Goal: Information Seeking & Learning: Check status

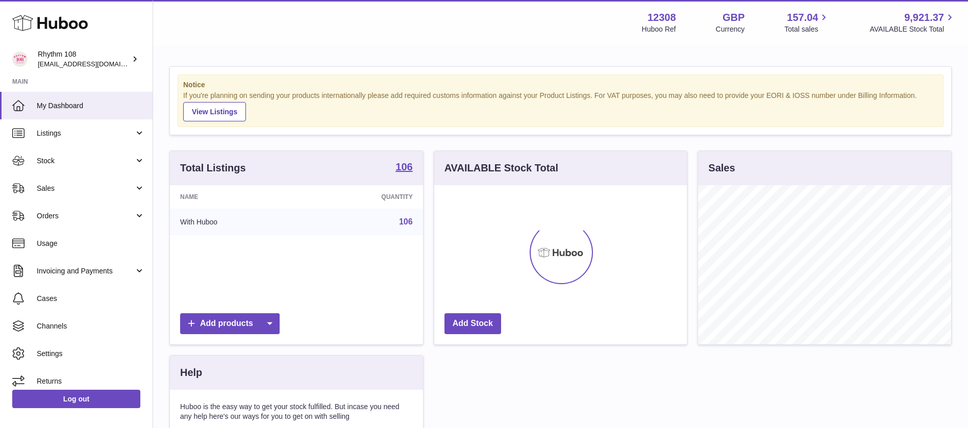
scroll to position [159, 253]
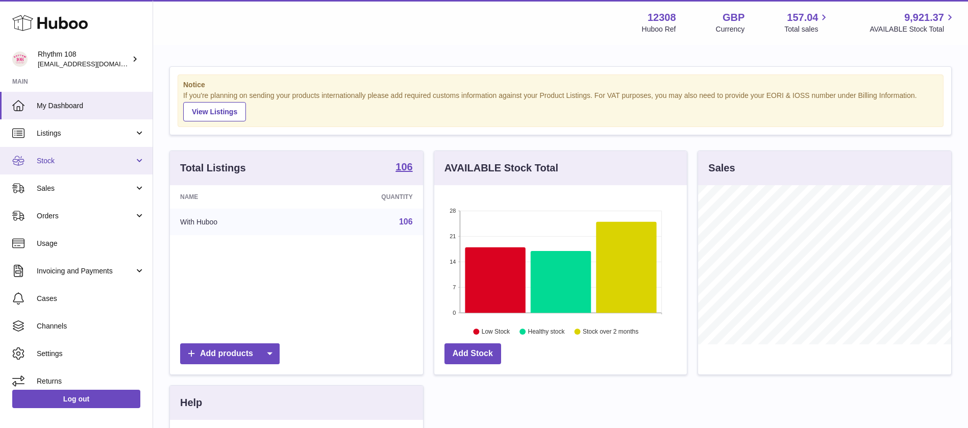
click at [72, 165] on link "Stock" at bounding box center [76, 161] width 153 height 28
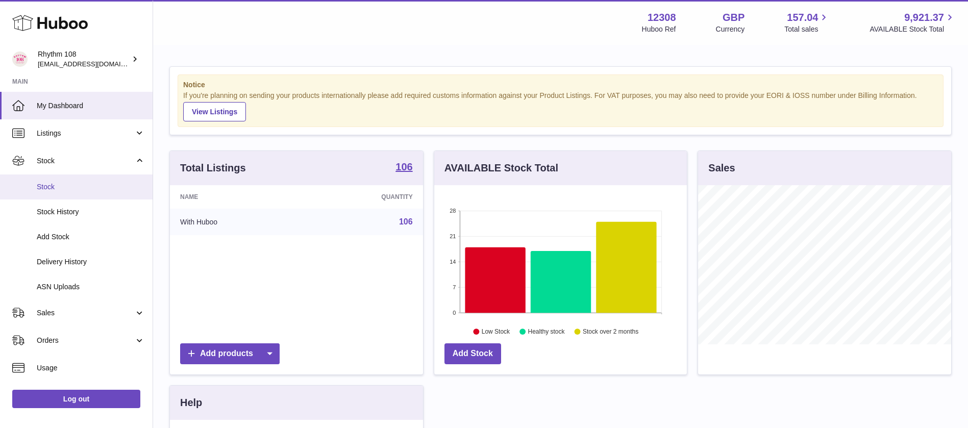
click at [78, 186] on span "Stock" at bounding box center [91, 187] width 108 height 10
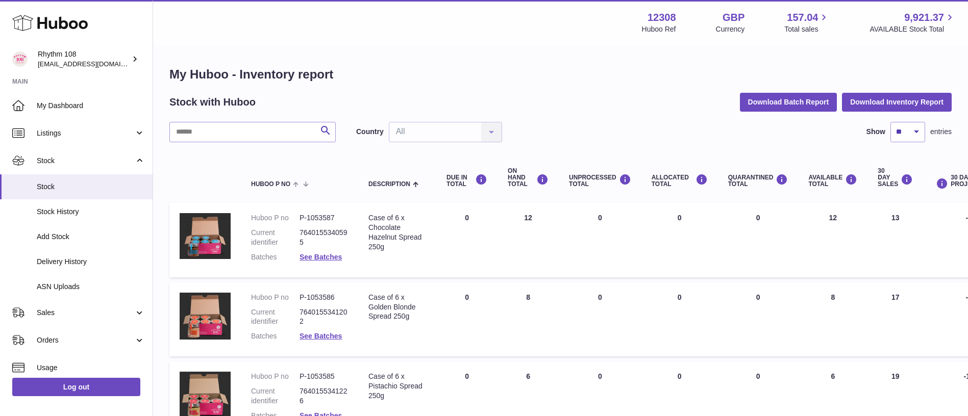
drag, startPoint x: 526, startPoint y: 40, endPoint x: 354, endPoint y: 77, distance: 176.3
click at [526, 40] on div "Menu Huboo 12308 Huboo Ref GBP Currency 157.04 Total sales 9,921.37 AVAILABLE S…" at bounding box center [560, 22] width 815 height 45
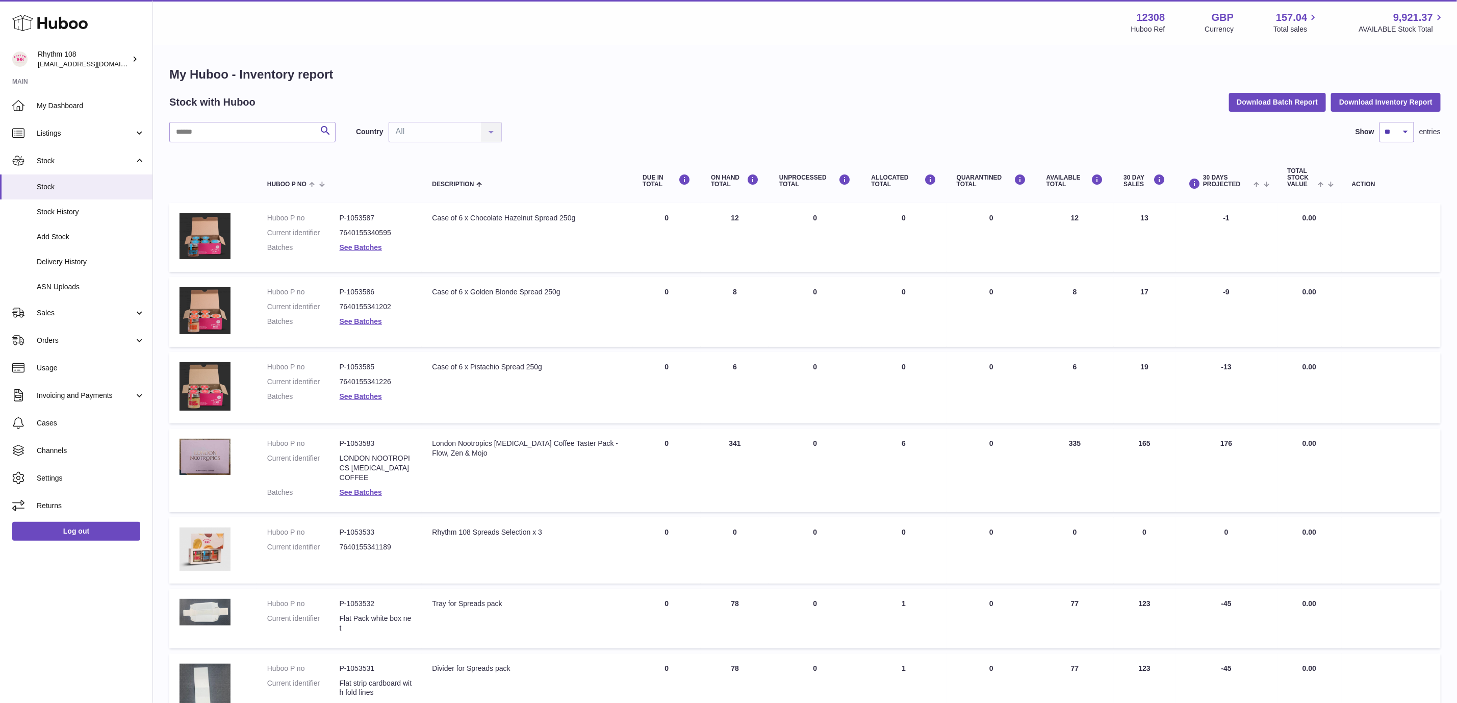
click at [473, 54] on div "My Huboo - Inventory report Stock with Huboo Download Batch Report Download Inv…" at bounding box center [805, 549] width 1304 height 1007
drag, startPoint x: 77, startPoint y: 314, endPoint x: 65, endPoint y: 343, distance: 31.4
click at [77, 314] on span "Sales" at bounding box center [85, 313] width 97 height 10
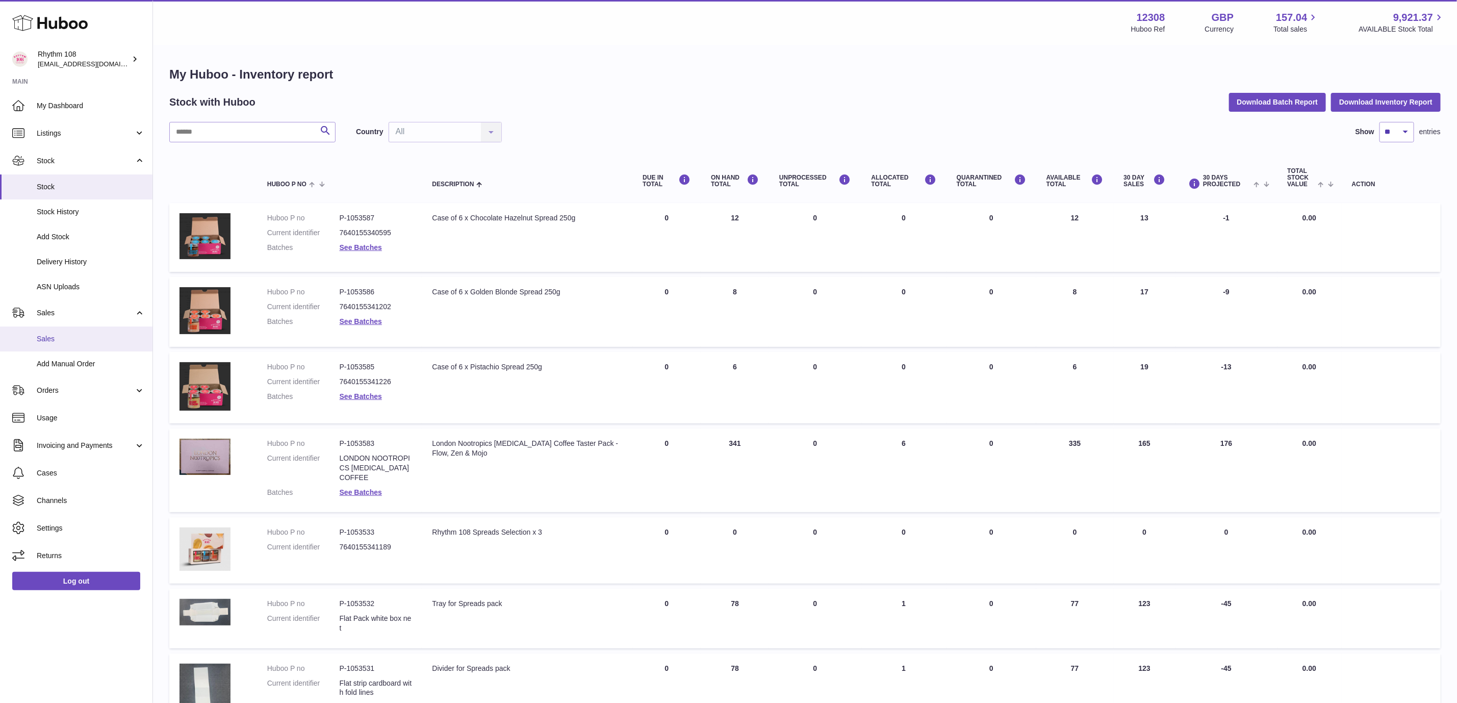
click at [64, 343] on span "Sales" at bounding box center [91, 339] width 108 height 10
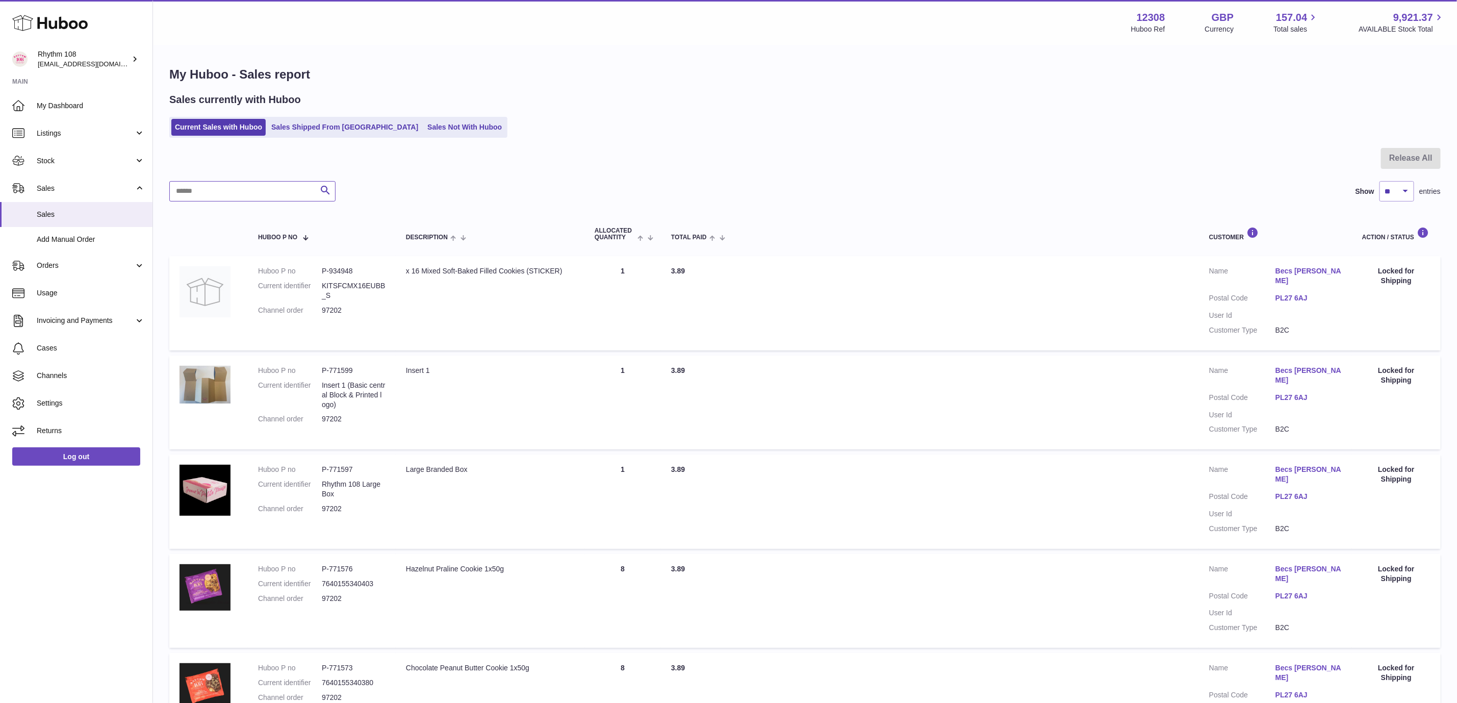
click at [219, 188] on input "text" at bounding box center [252, 191] width 166 height 20
paste input "*****"
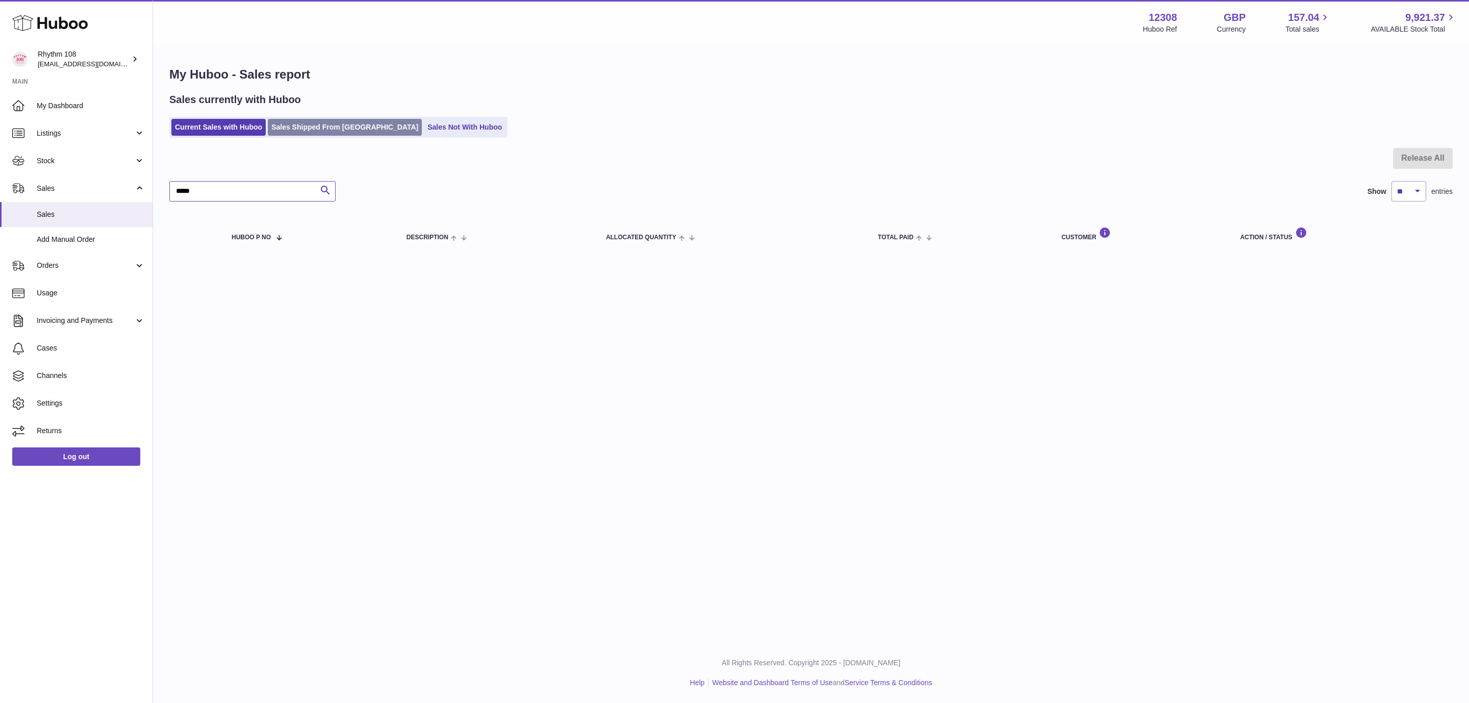
type input "*****"
click at [334, 122] on link "Sales Shipped From [GEOGRAPHIC_DATA]" at bounding box center [345, 127] width 154 height 17
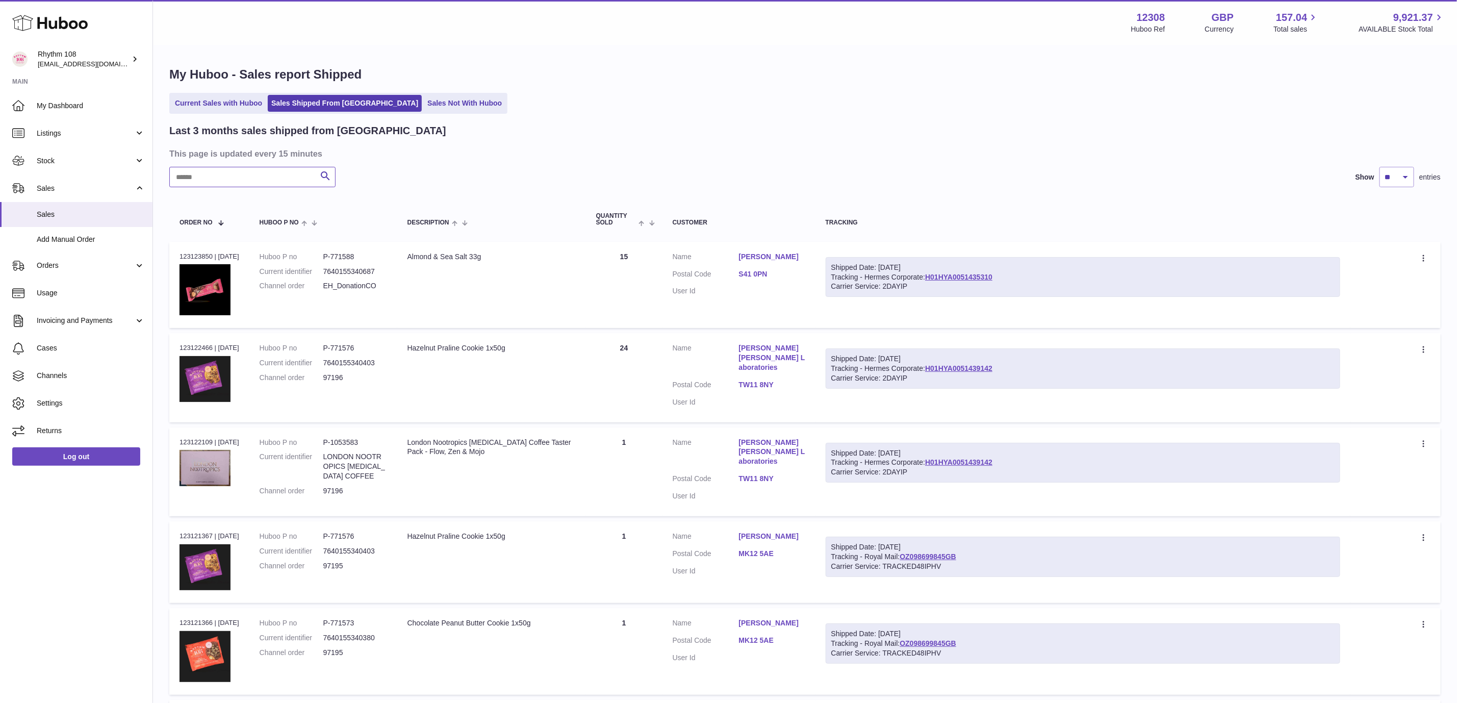
click at [256, 176] on input "text" at bounding box center [252, 177] width 166 height 20
paste input "*****"
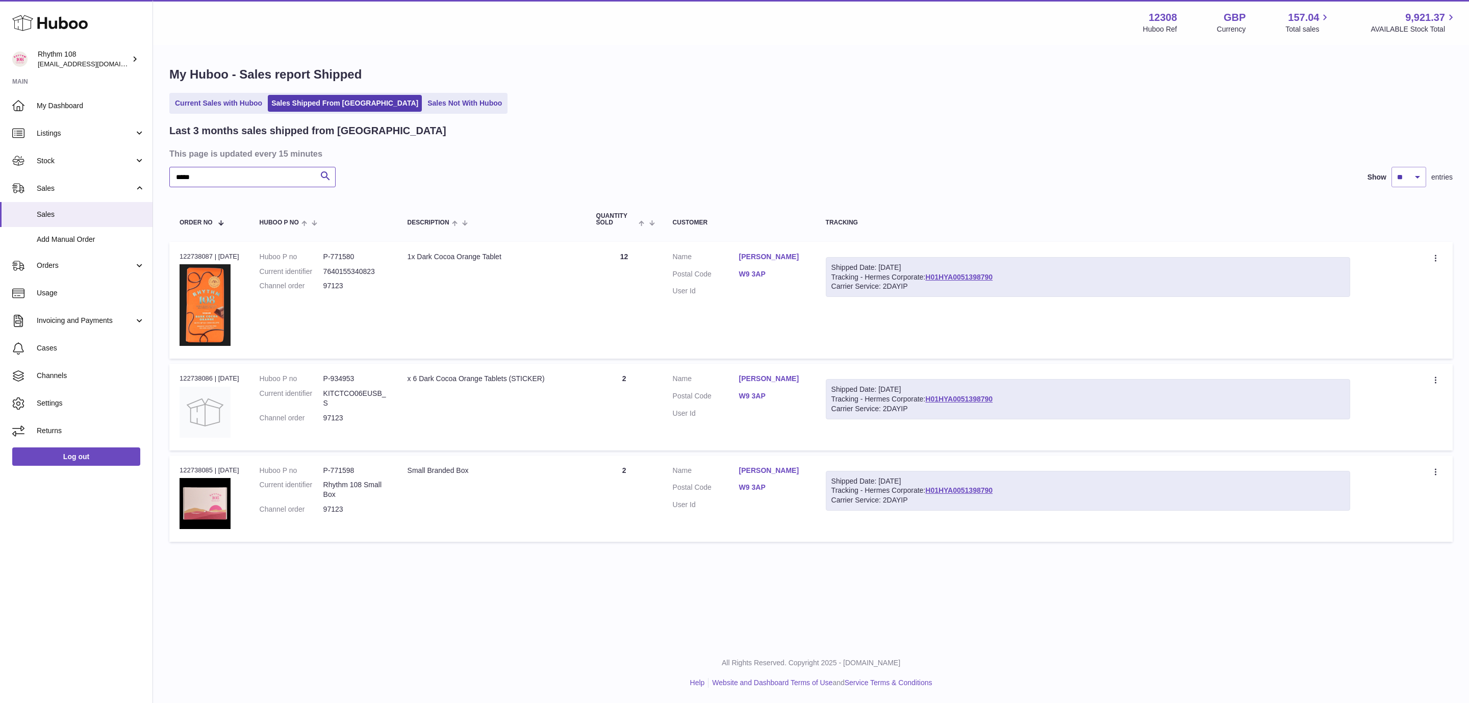
type input "*****"
click at [652, 167] on div "***** Search Show ** ** ** entries" at bounding box center [810, 177] width 1283 height 20
click at [981, 274] on link "H01HYA0051398790" at bounding box center [958, 277] width 67 height 8
click at [556, 106] on div "Current Sales with Huboo Sales Shipped From Huboo Sales Not With Huboo" at bounding box center [810, 103] width 1283 height 21
click at [624, 174] on div "***** Search Show ** ** ** entries" at bounding box center [810, 177] width 1283 height 20
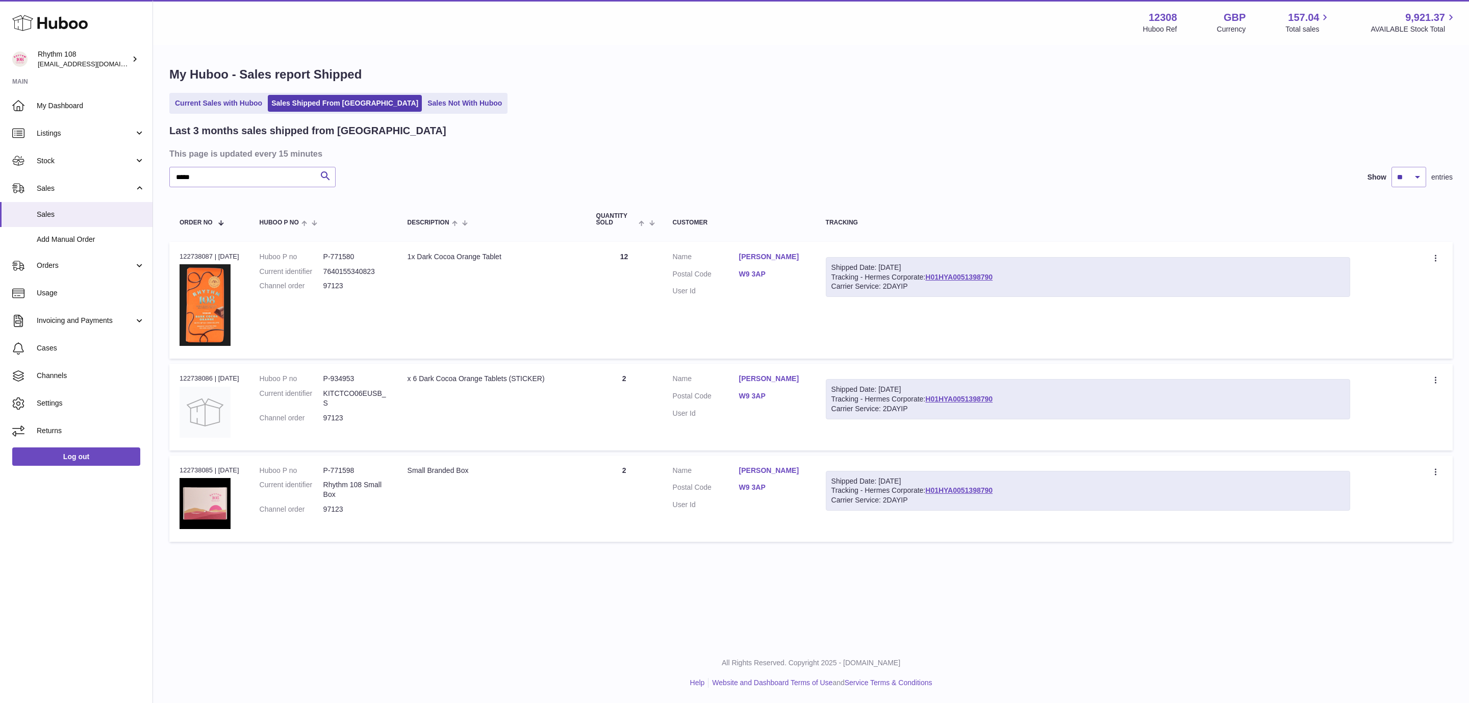
click at [545, 155] on h3 "This page is updated every 15 minutes" at bounding box center [809, 153] width 1281 height 11
click at [521, 135] on div "Last 3 months sales shipped from Huboo" at bounding box center [810, 131] width 1283 height 14
drag, startPoint x: 46, startPoint y: 164, endPoint x: 58, endPoint y: 203, distance: 40.5
click at [46, 165] on span "Stock" at bounding box center [85, 161] width 97 height 10
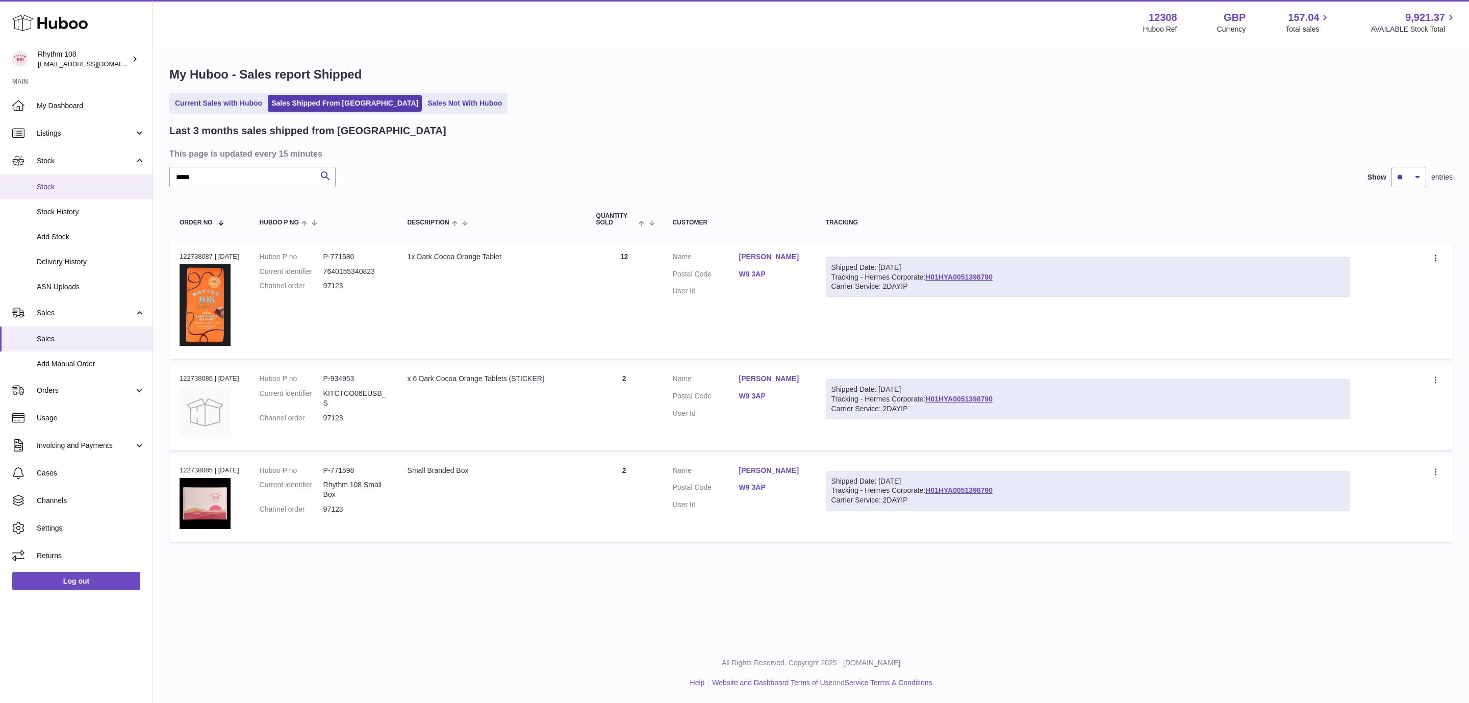
click at [60, 187] on span "Stock" at bounding box center [91, 187] width 108 height 10
drag, startPoint x: 784, startPoint y: 131, endPoint x: 623, endPoint y: 140, distance: 161.5
click at [784, 131] on div "Last 3 months sales shipped from Huboo" at bounding box center [810, 131] width 1283 height 14
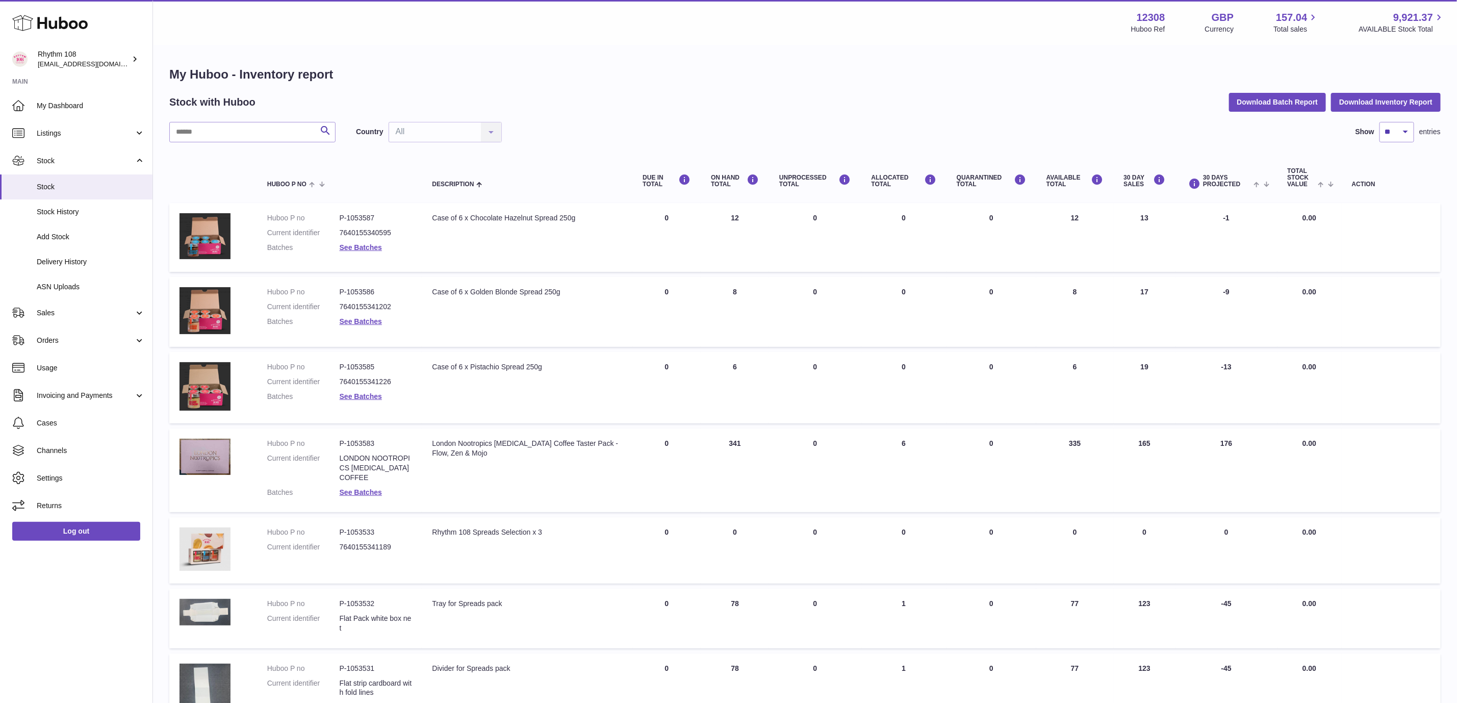
drag, startPoint x: 626, startPoint y: 52, endPoint x: 1458, endPoint y: 41, distance: 832.6
click at [629, 51] on div "My Huboo - Inventory report Stock with Huboo Download Batch Report Download Inv…" at bounding box center [805, 549] width 1304 height 1007
click at [1389, 96] on button "Download Inventory Report" at bounding box center [1386, 102] width 110 height 18
click at [860, 116] on div "My Huboo - Inventory report Stock with Huboo Download Batch Report Download Inv…" at bounding box center [805, 545] width 1272 height 959
drag, startPoint x: 615, startPoint y: 78, endPoint x: 513, endPoint y: 138, distance: 118.2
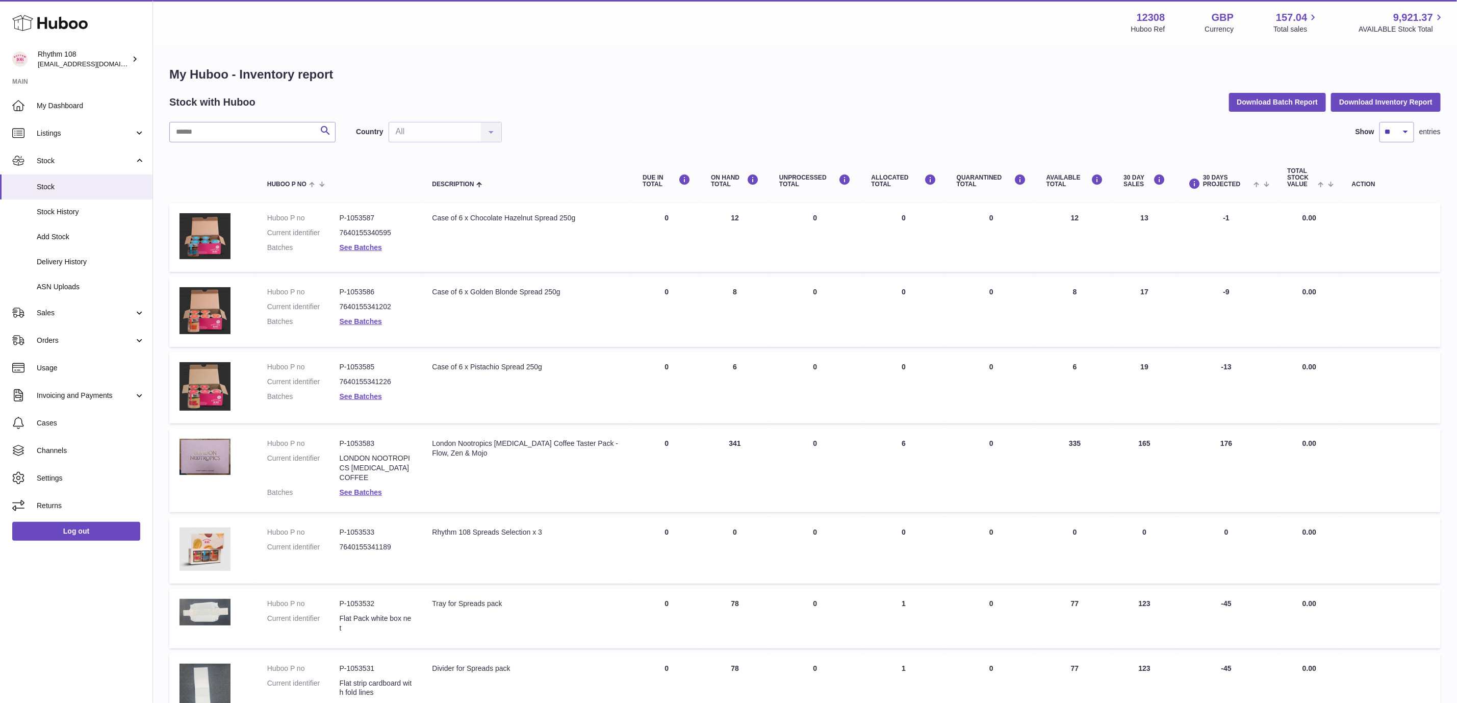
click at [615, 78] on h1 "My Huboo - Inventory report" at bounding box center [805, 74] width 1272 height 16
click at [81, 288] on span "ASN Uploads" at bounding box center [91, 287] width 108 height 10
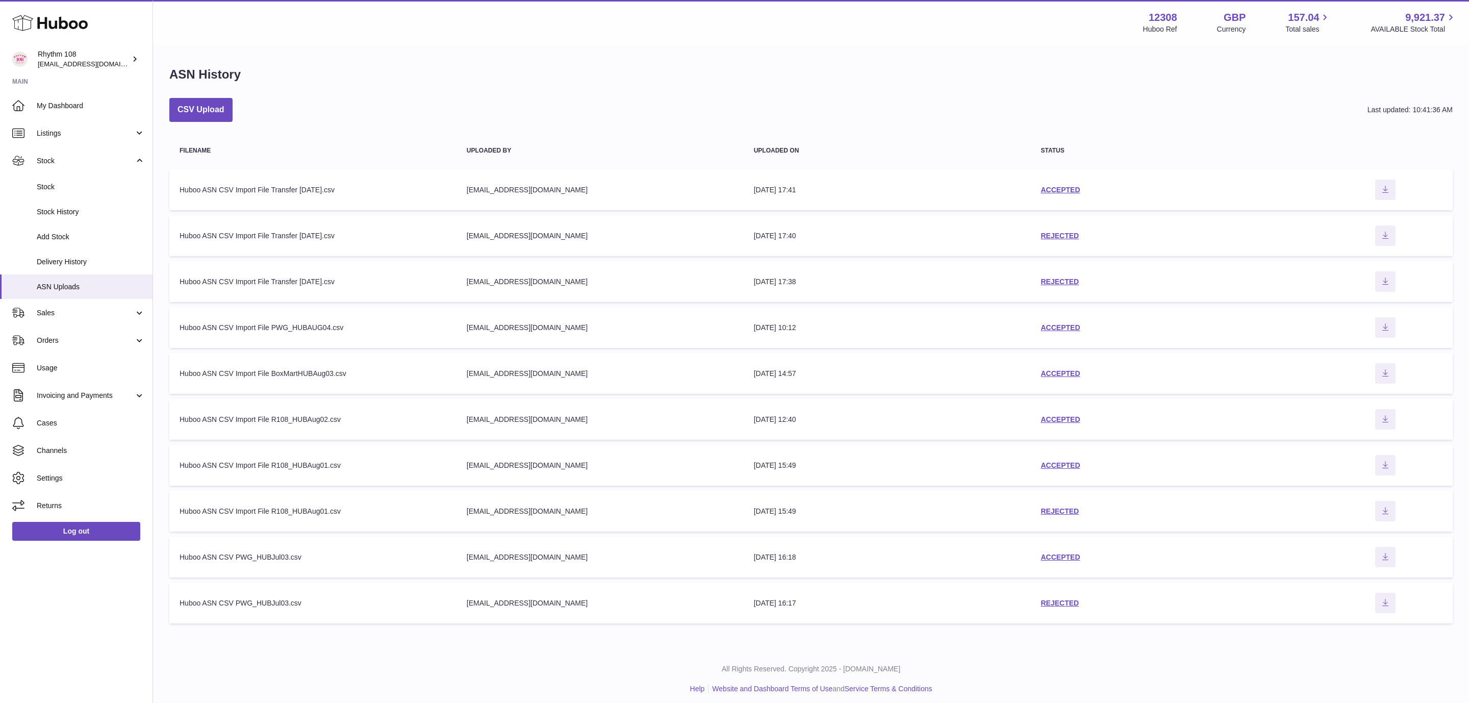
click at [510, 102] on div "CSV Upload Last updated: 10:41:36 AM" at bounding box center [810, 110] width 1283 height 24
click at [1067, 193] on div "ACCEPTED" at bounding box center [1174, 190] width 267 height 10
click at [1067, 190] on link "ACCEPTED" at bounding box center [1060, 190] width 39 height 8
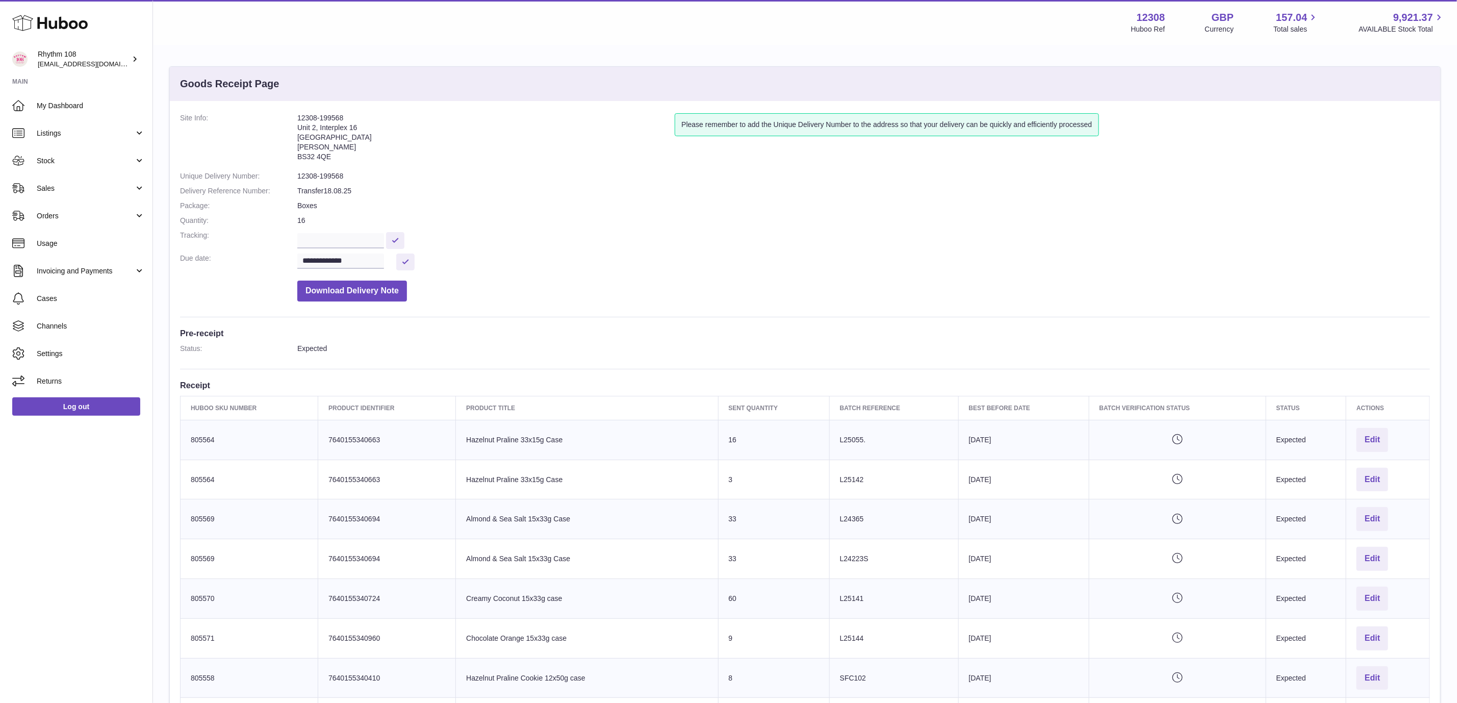
scroll to position [306, 0]
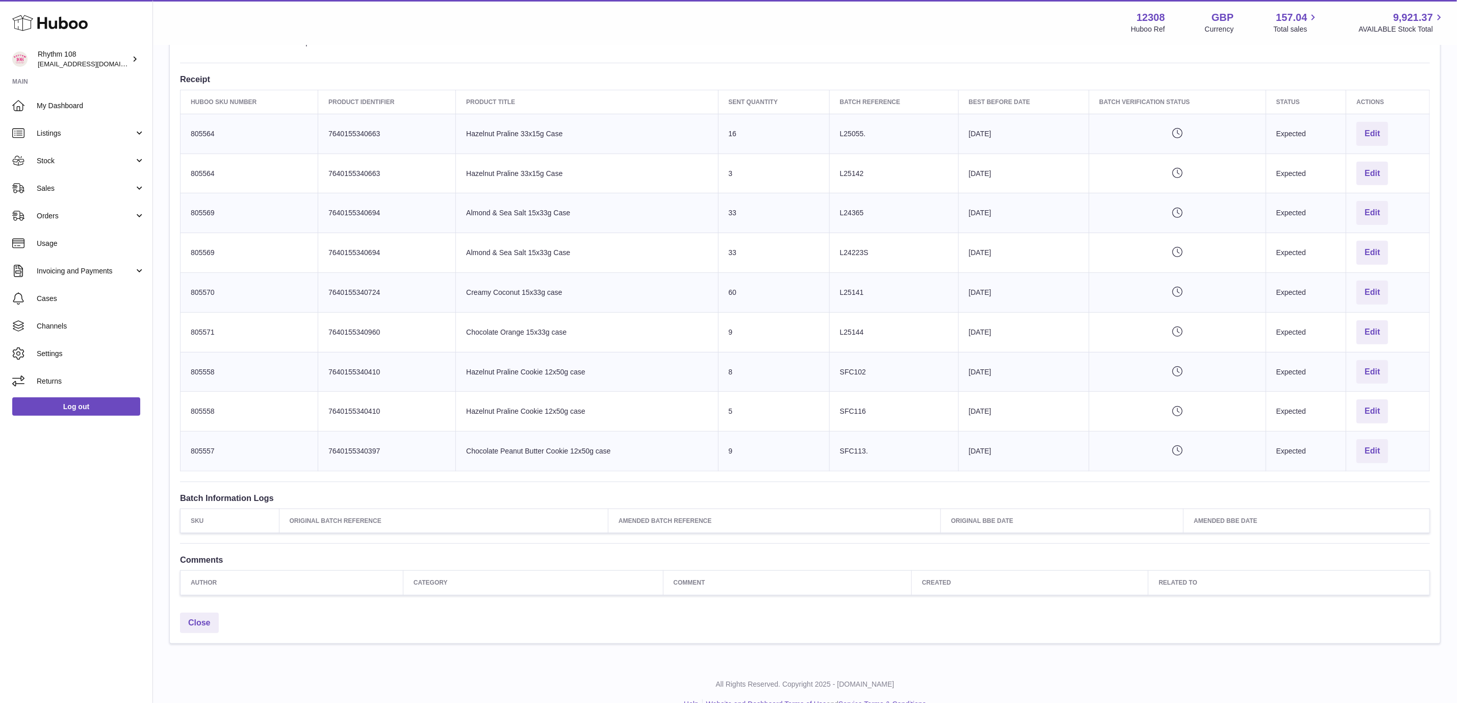
drag, startPoint x: 1166, startPoint y: 51, endPoint x: 314, endPoint y: 237, distance: 872.1
click at [1166, 51] on dl "Status: Expected" at bounding box center [805, 45] width 1250 height 15
click at [64, 189] on span "Sales" at bounding box center [85, 189] width 97 height 10
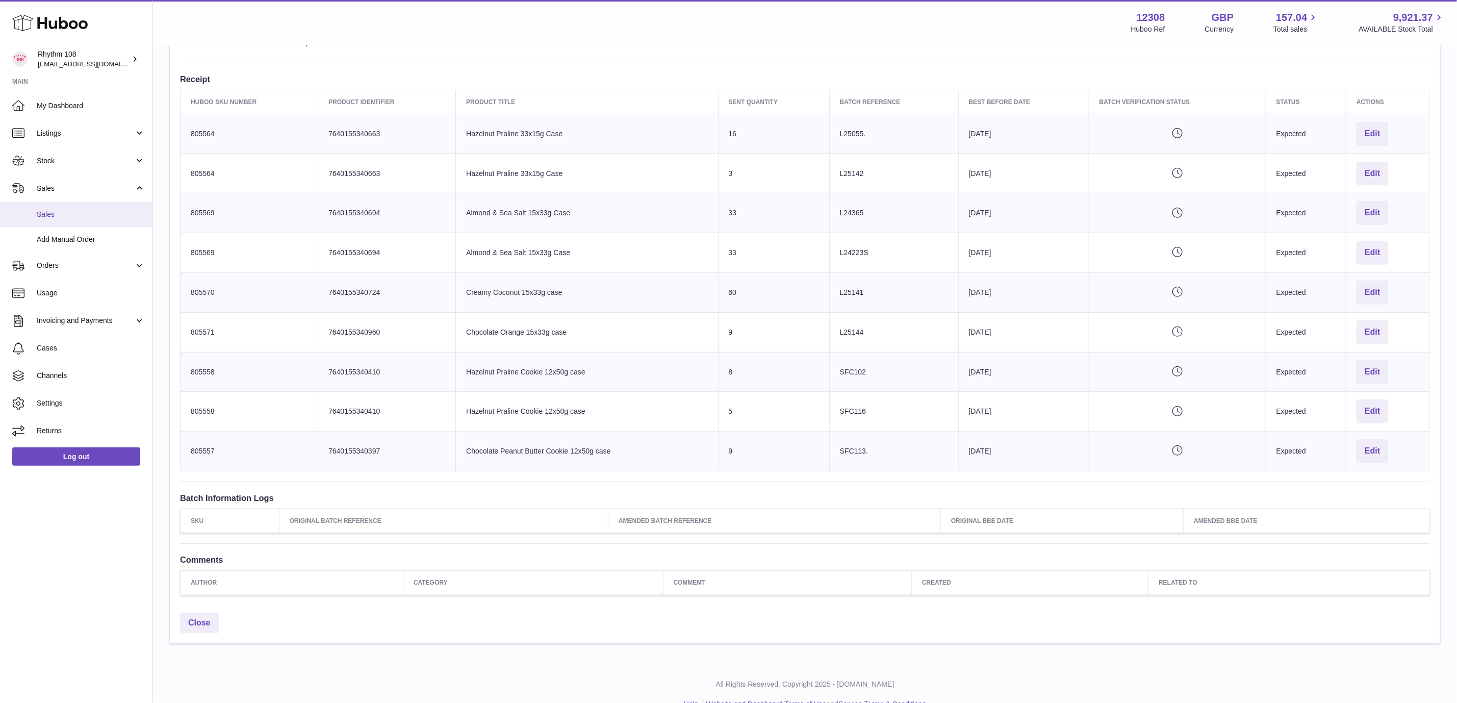
click at [67, 212] on span "Sales" at bounding box center [91, 215] width 108 height 10
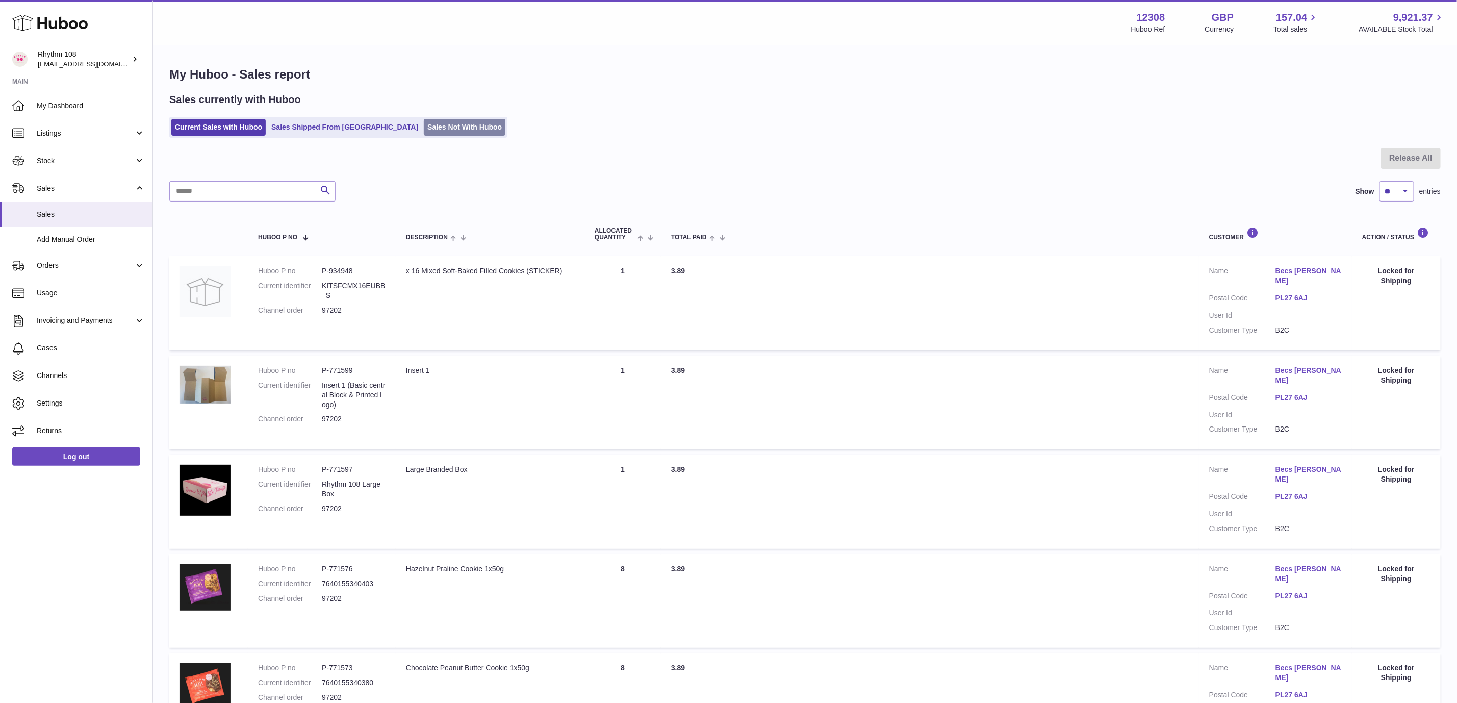
click at [424, 126] on link "Sales Not With Huboo" at bounding box center [465, 127] width 82 height 17
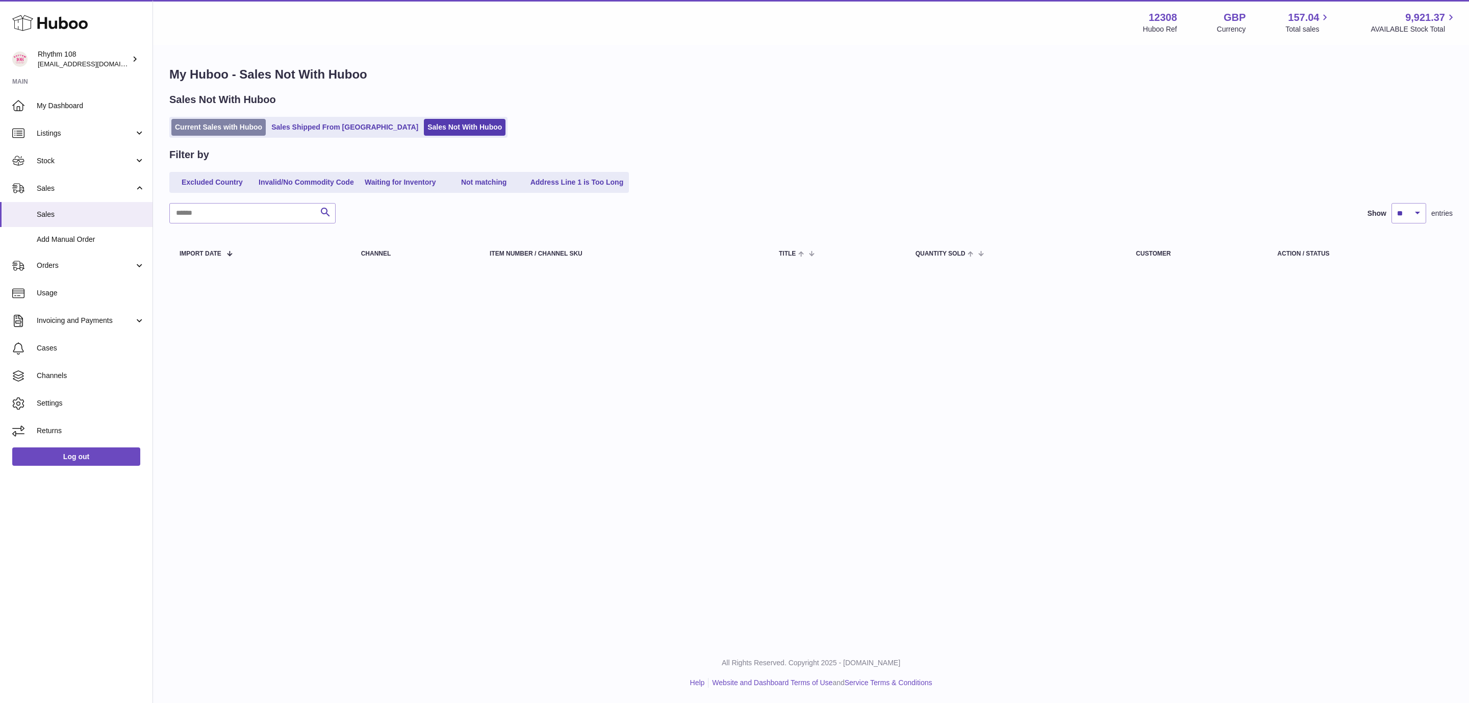
click at [222, 120] on link "Current Sales with Huboo" at bounding box center [218, 127] width 94 height 17
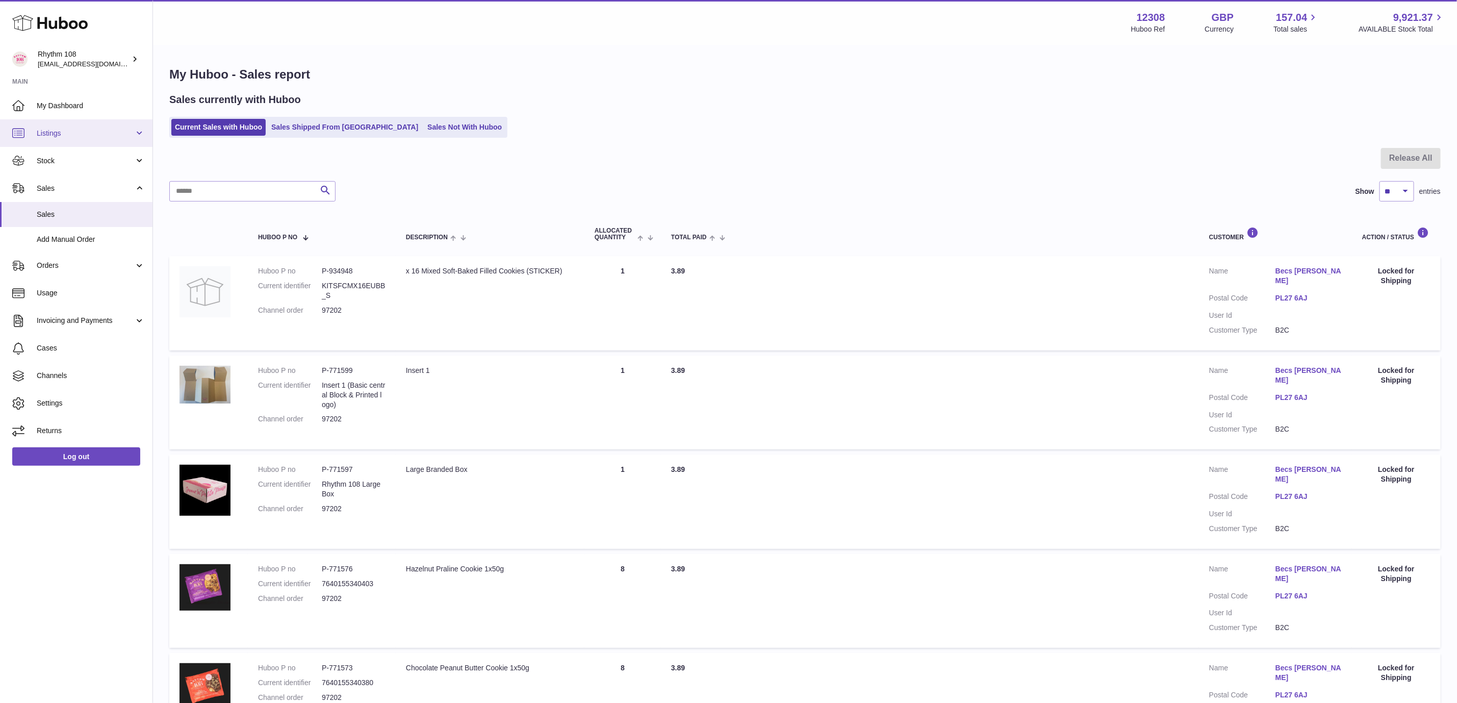
click at [71, 134] on span "Listings" at bounding box center [85, 134] width 97 height 10
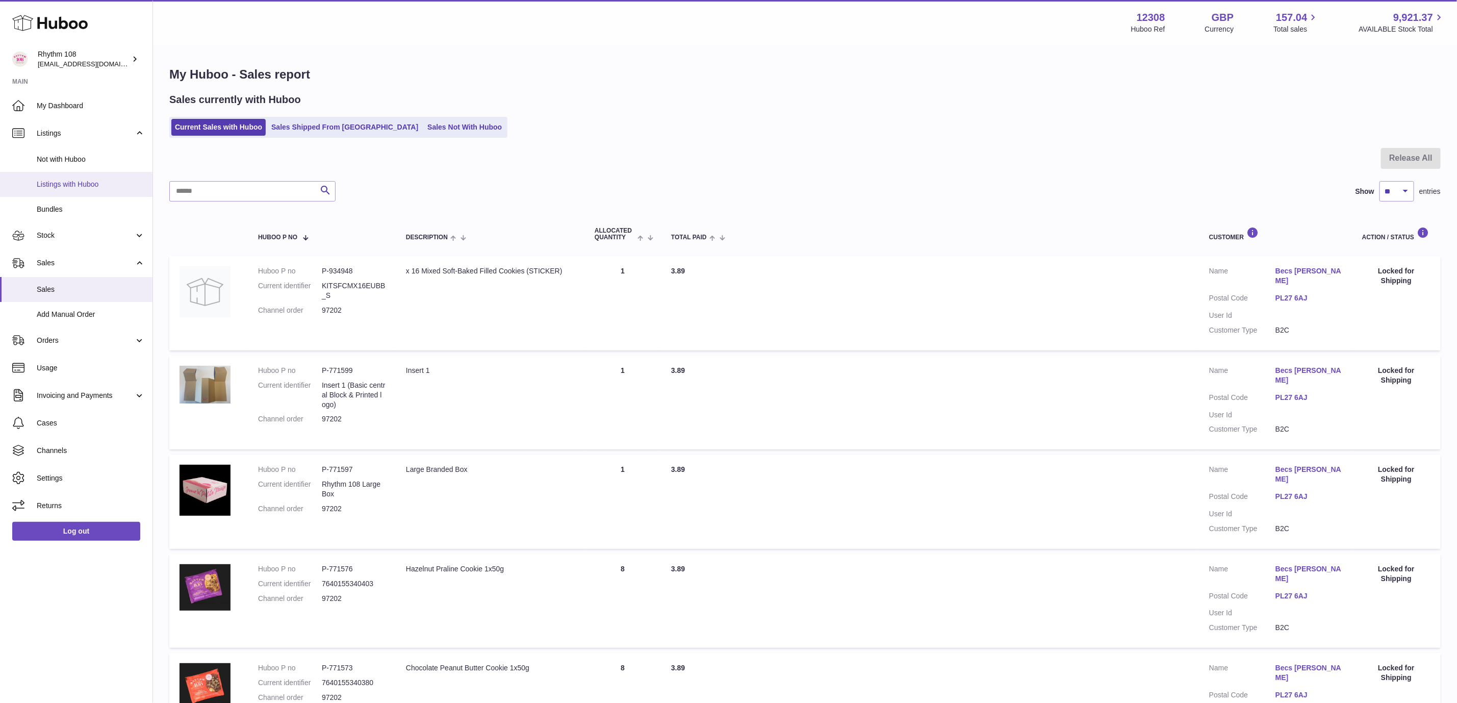
click at [72, 183] on span "Listings with Huboo" at bounding box center [91, 185] width 108 height 10
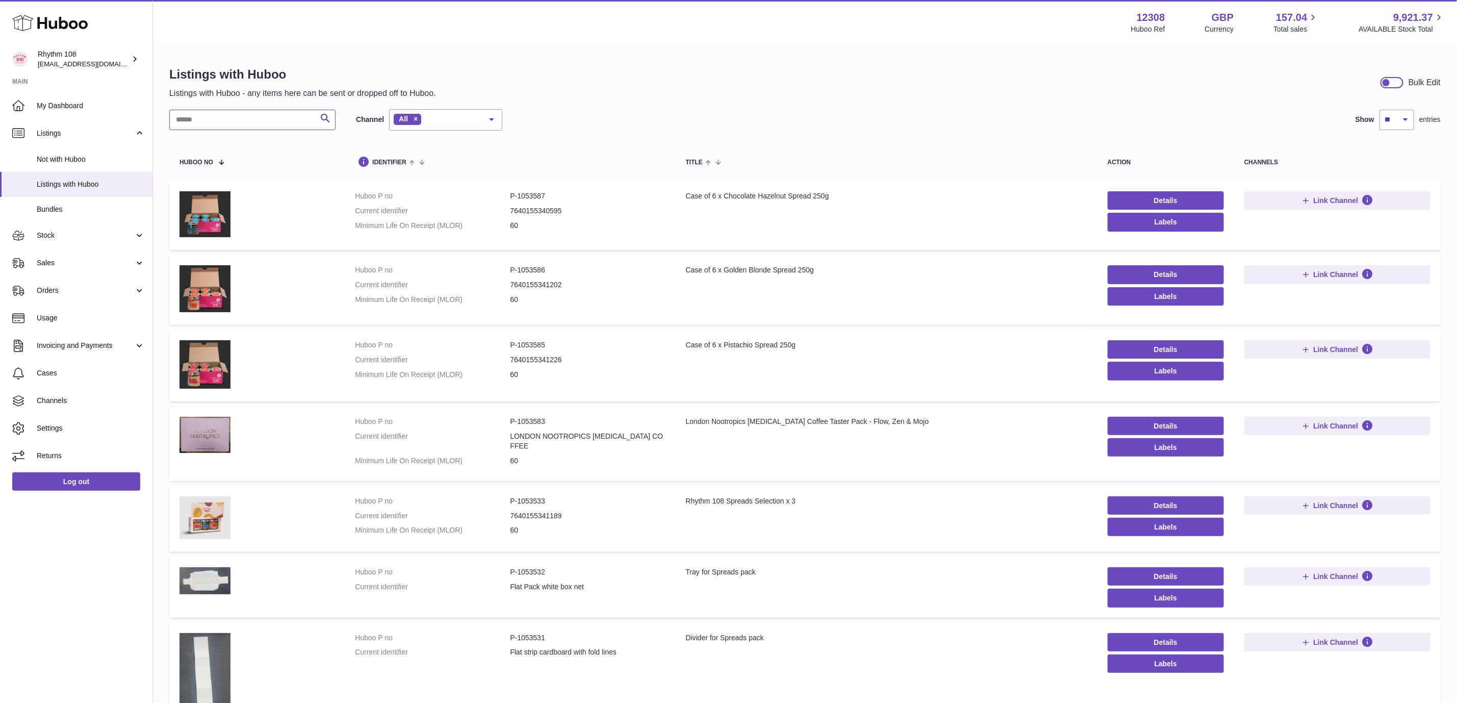
click at [301, 121] on input "text" at bounding box center [252, 120] width 166 height 20
type input "******"
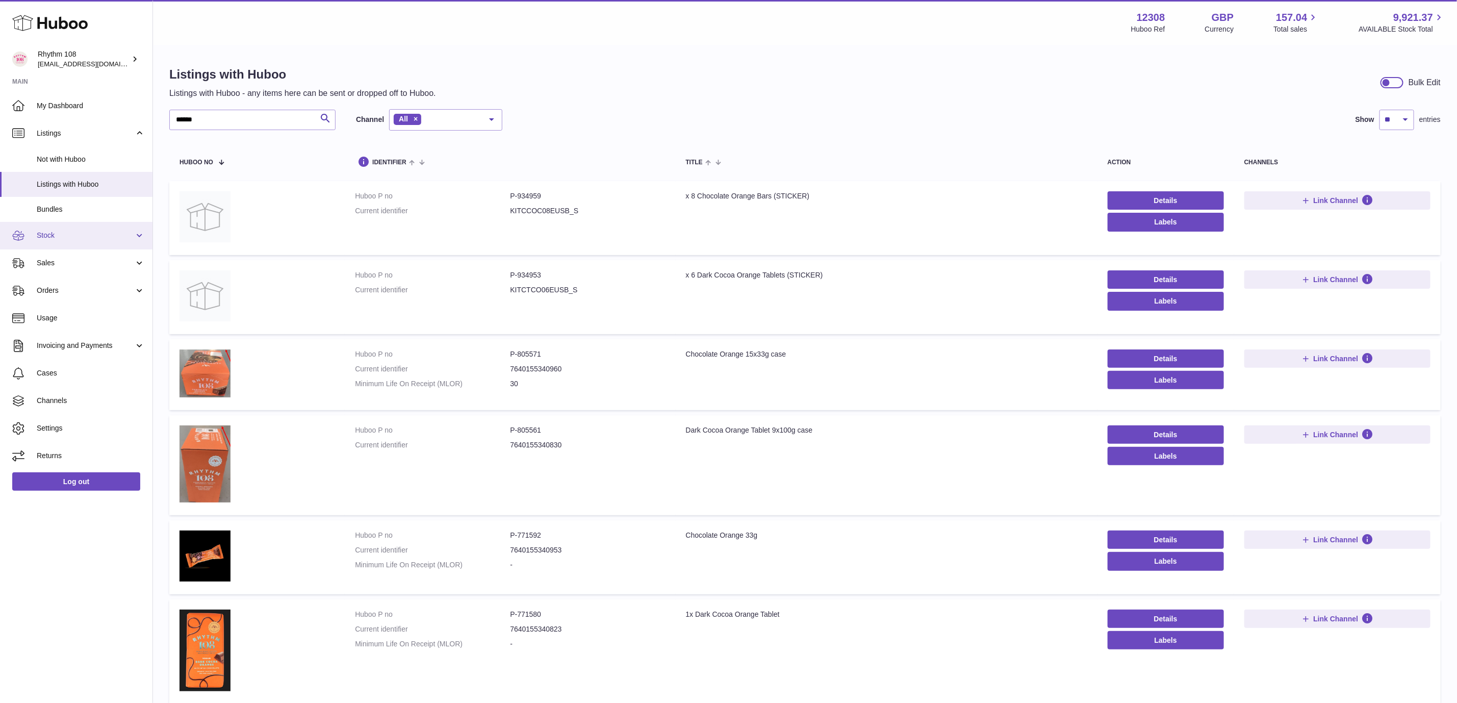
click at [63, 240] on span "Stock" at bounding box center [85, 236] width 97 height 10
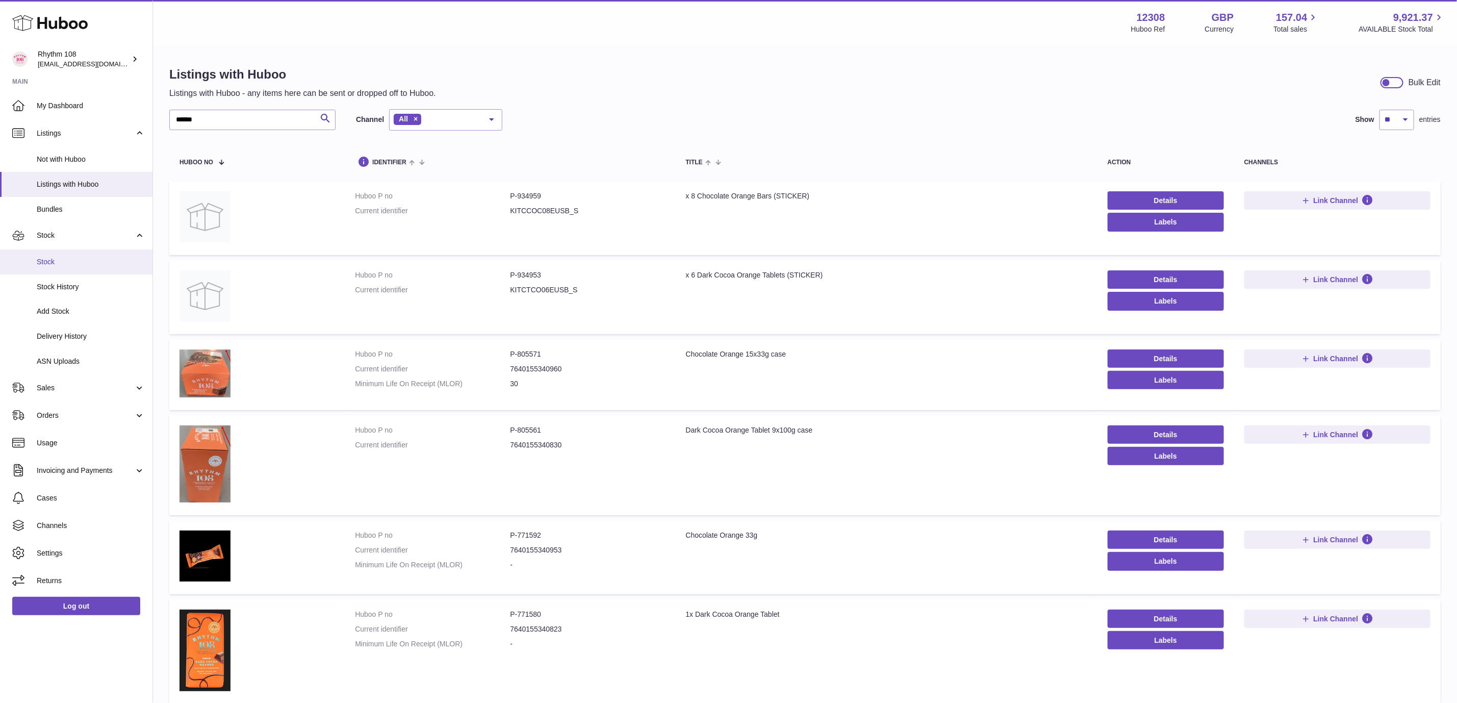
click at [72, 253] on link "Stock" at bounding box center [76, 261] width 153 height 25
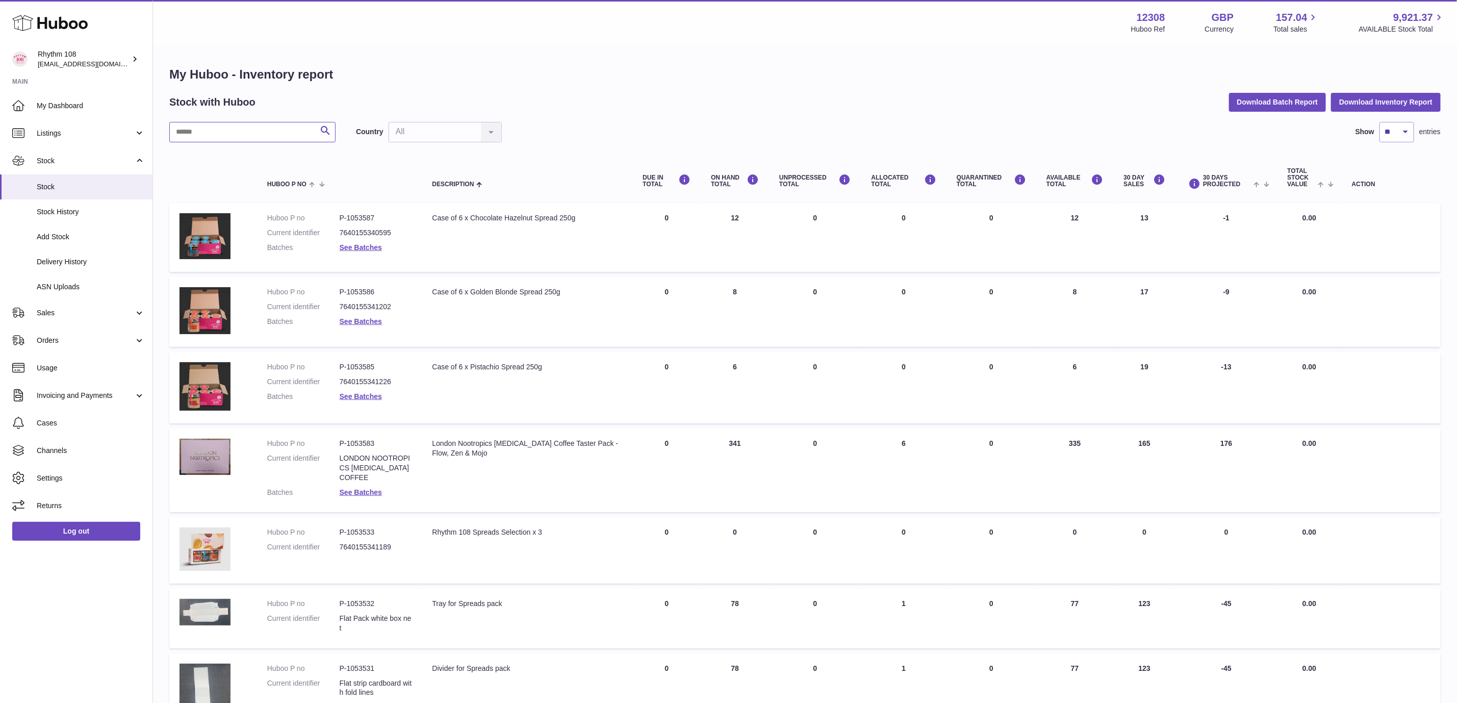
click at [209, 134] on input "text" at bounding box center [252, 132] width 166 height 20
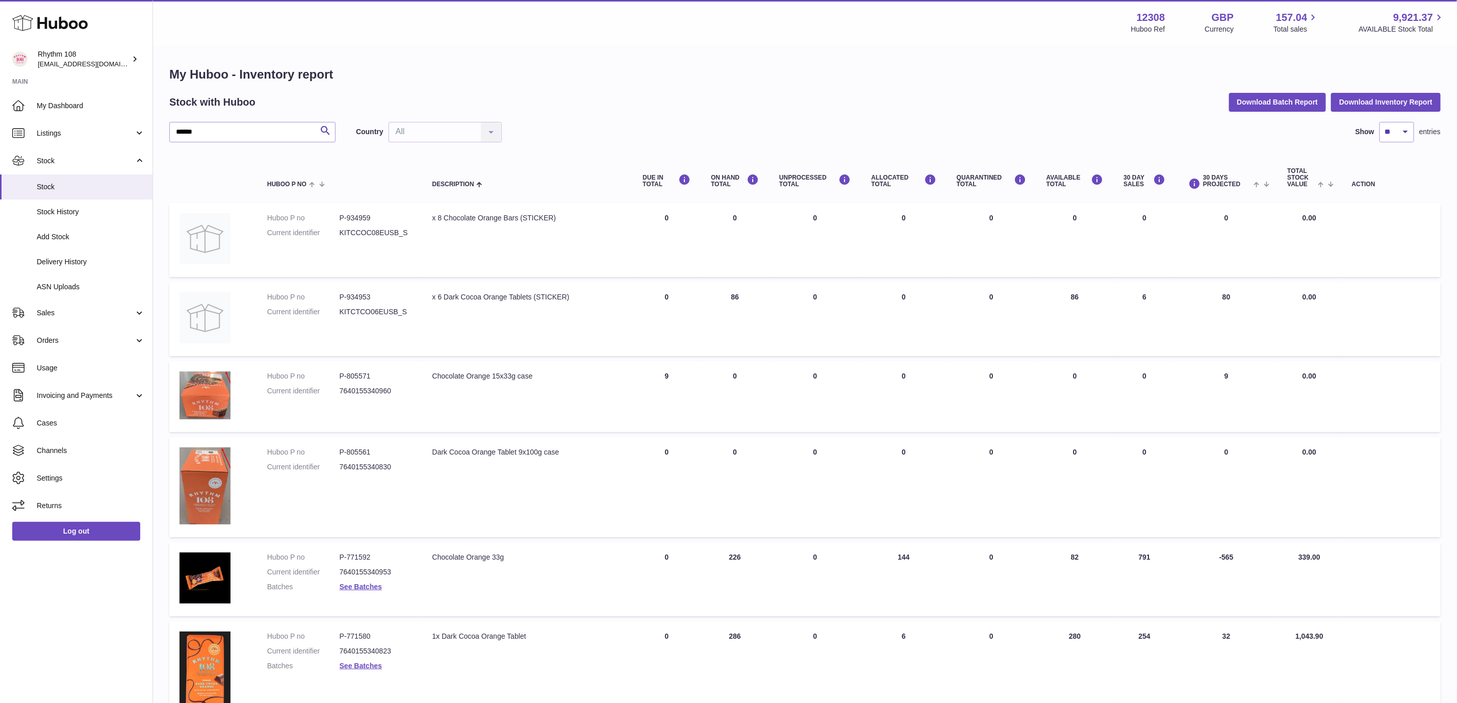
click at [624, 83] on div "My Huboo - Inventory report Stock with Huboo Download Batch Report Download Inv…" at bounding box center [805, 398] width 1272 height 665
click at [598, 80] on h1 "My Huboo - Inventory report" at bounding box center [805, 74] width 1272 height 16
click at [559, 60] on div "My Huboo - Inventory report Stock with Huboo Download Batch Report Download Inv…" at bounding box center [805, 398] width 1304 height 705
drag, startPoint x: 235, startPoint y: 130, endPoint x: 112, endPoint y: 100, distance: 126.6
click at [112, 100] on div "Huboo Rhythm 108 [EMAIL_ADDRESS][DOMAIN_NAME] Main My Dashboard Listings Not wi…" at bounding box center [728, 406] width 1457 height 812
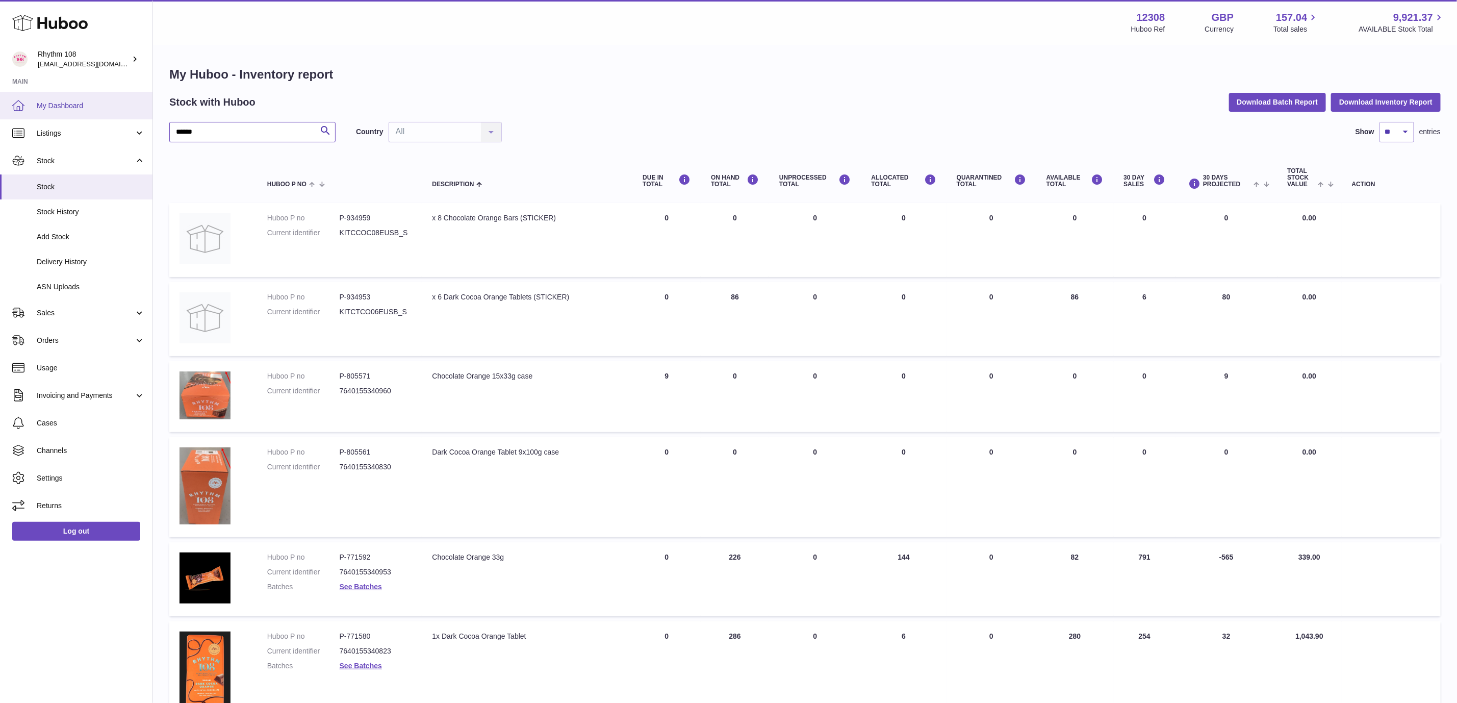
type input "*"
type input "***"
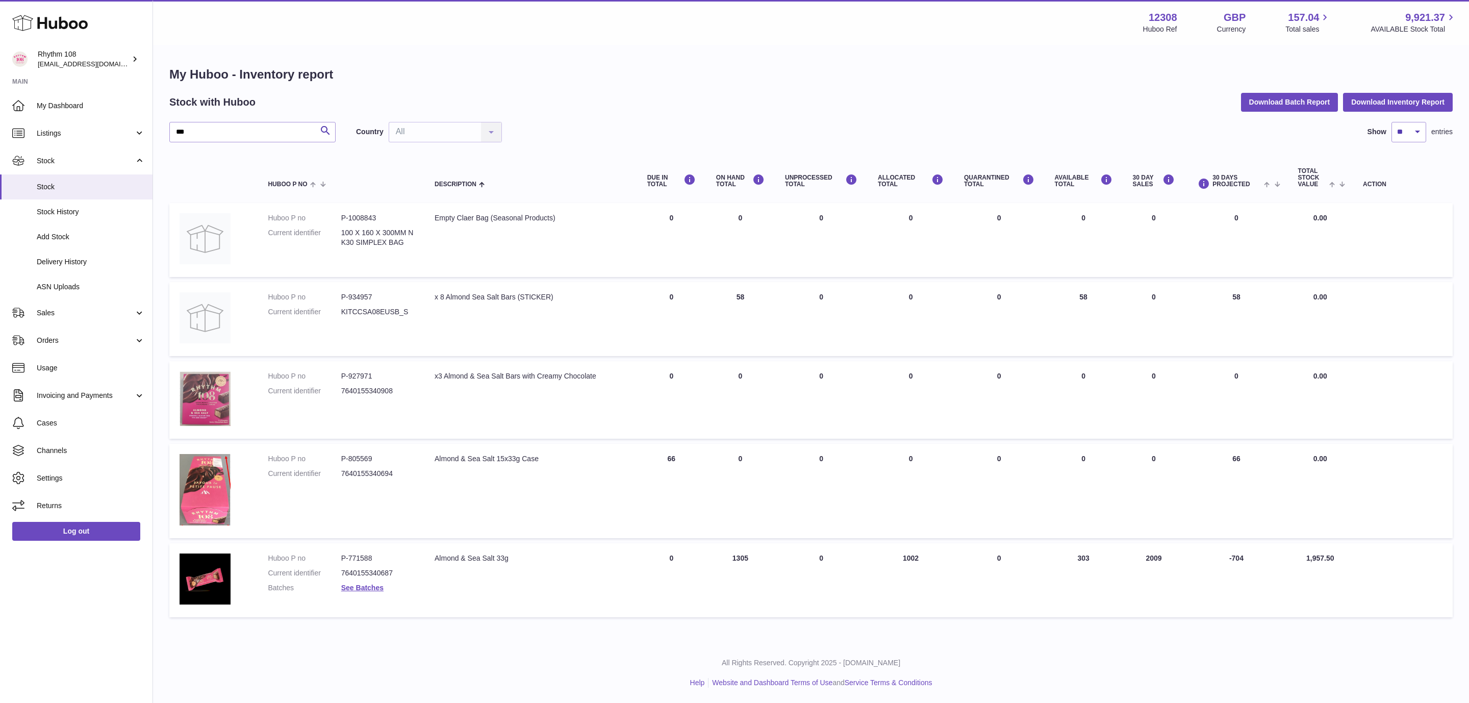
click at [616, 497] on td "Description Almond & Sea Salt 15x33g Case" at bounding box center [530, 491] width 213 height 94
click at [628, 499] on td "Description Almond & Sea Salt 15x33g Case" at bounding box center [530, 491] width 213 height 94
click at [359, 588] on link "See Batches" at bounding box center [362, 588] width 42 height 8
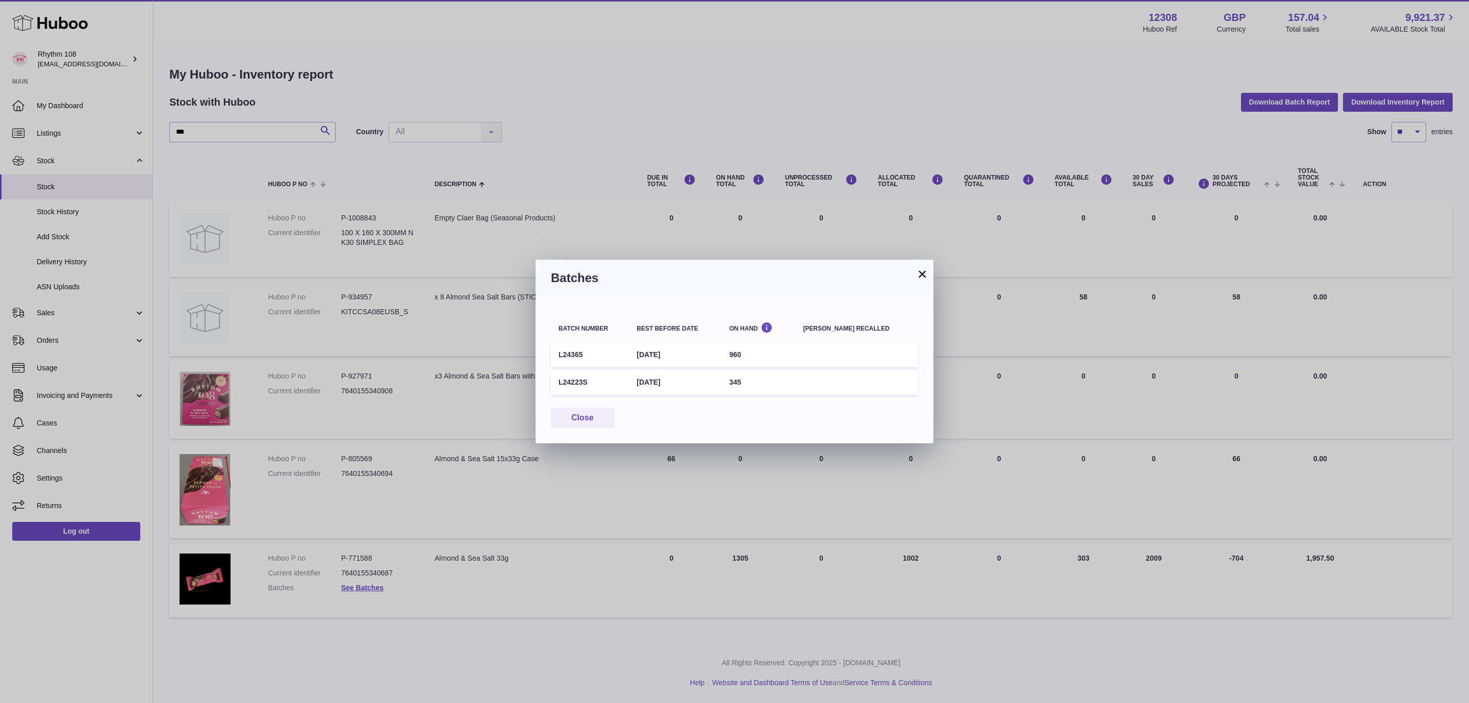
click at [920, 277] on button "×" at bounding box center [922, 274] width 12 height 12
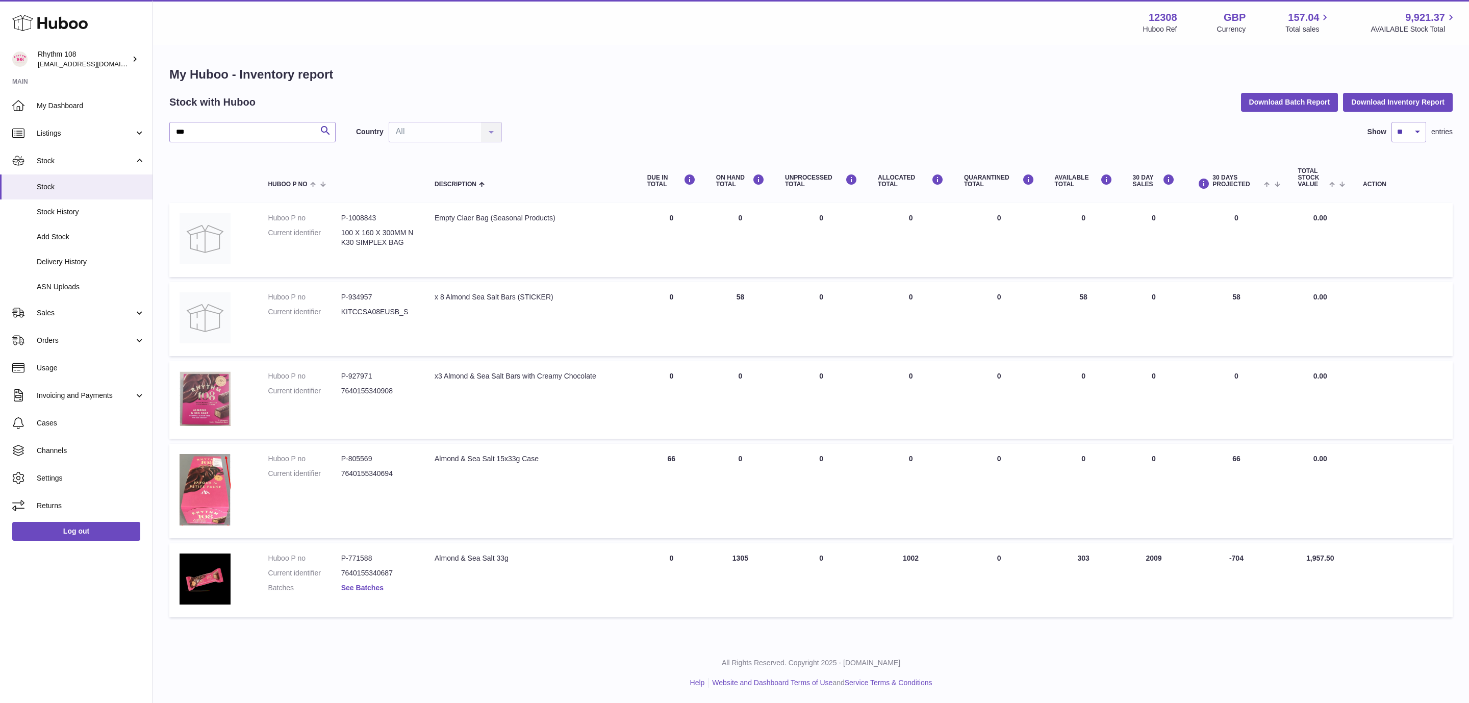
click at [365, 584] on link "See Batches" at bounding box center [362, 588] width 42 height 8
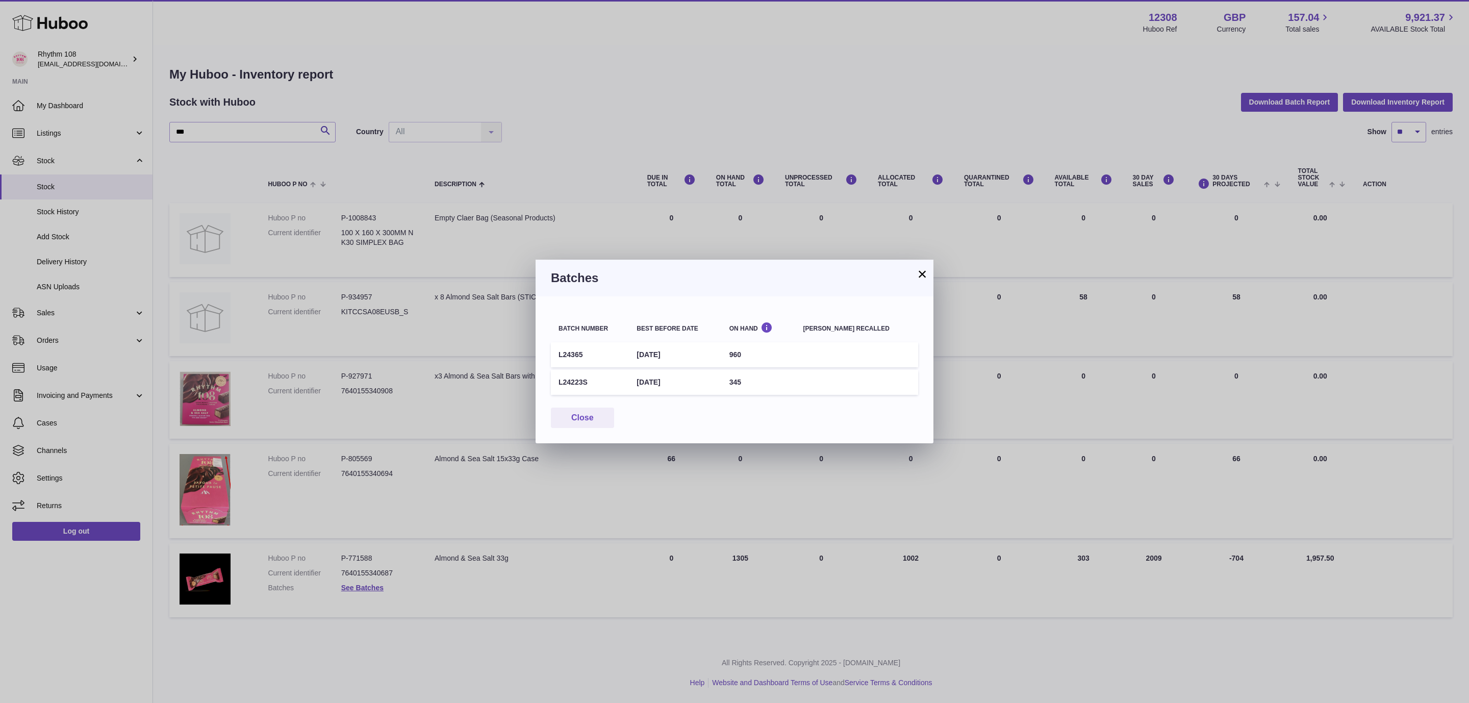
click at [923, 278] on button "×" at bounding box center [922, 274] width 12 height 12
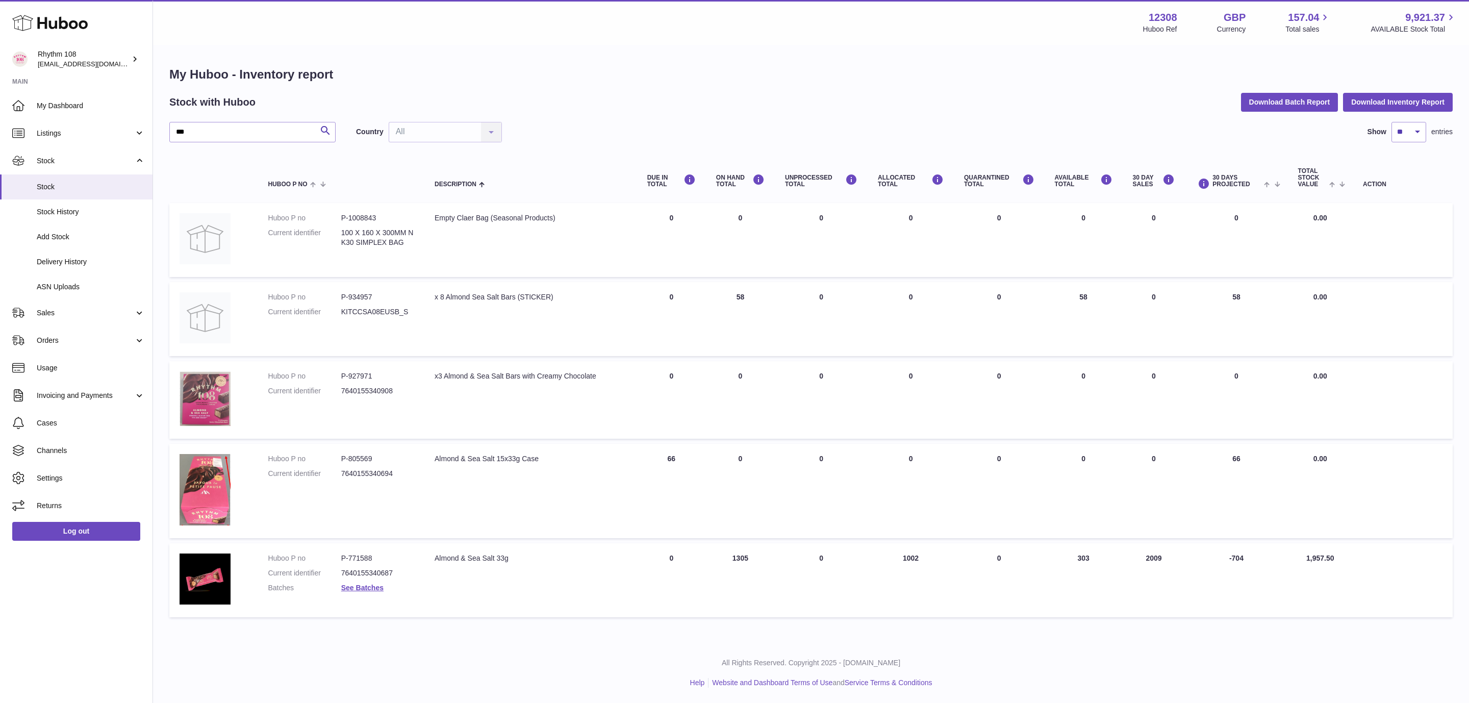
click at [713, 102] on div "Stock with Huboo Download Batch Report Download Inventory Report" at bounding box center [810, 102] width 1283 height 18
click at [363, 586] on link "See Batches" at bounding box center [362, 588] width 42 height 8
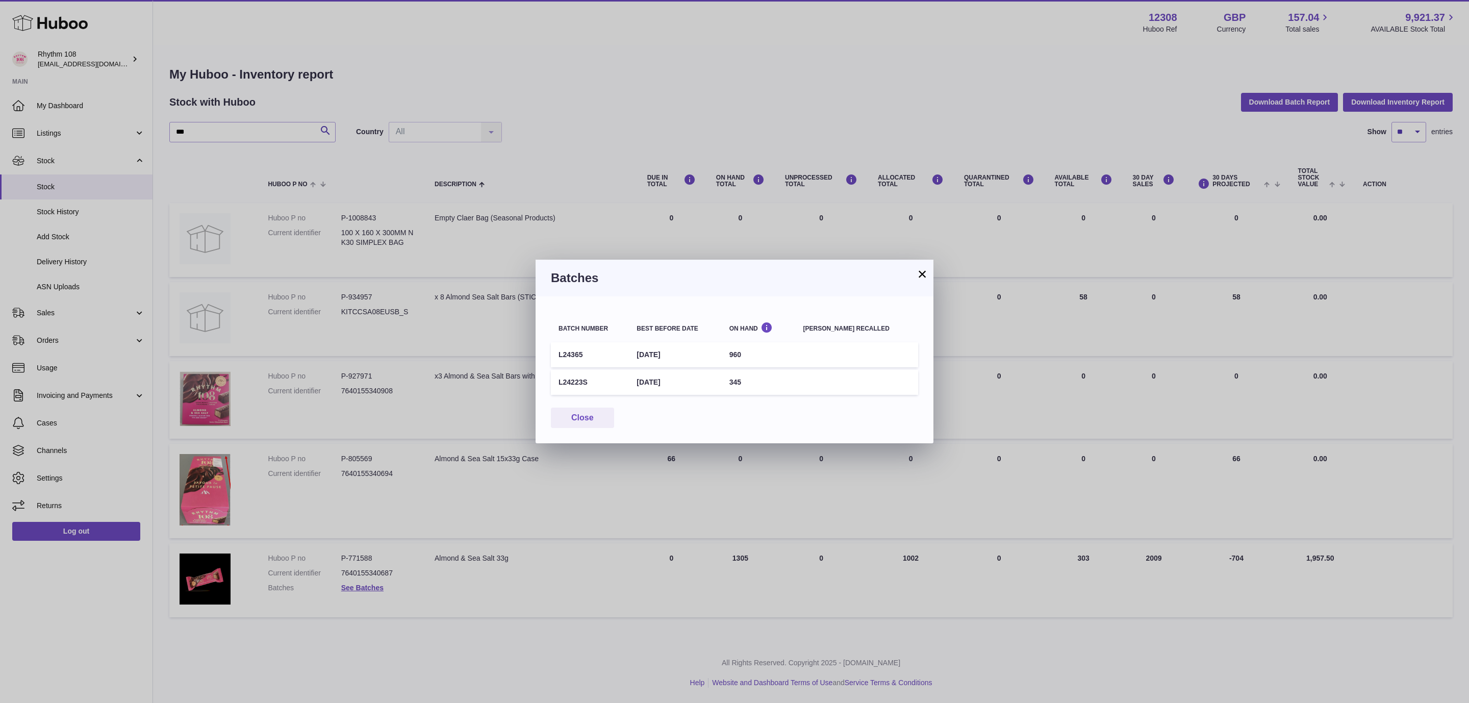
drag, startPoint x: 778, startPoint y: 357, endPoint x: 606, endPoint y: 349, distance: 172.1
click at [606, 349] on tr "L24365 [DATE] 960" at bounding box center [734, 354] width 367 height 25
click at [768, 395] on table "Batch number Best before date On Hand [PERSON_NAME] recalled L24365 [DATE] 960 …" at bounding box center [734, 354] width 367 height 85
